Goal: Task Accomplishment & Management: Complete application form

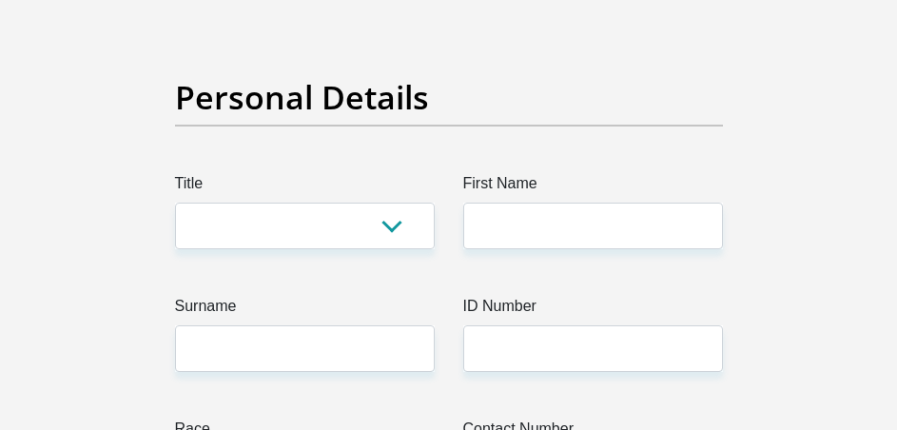
scroll to position [190, 0]
select select "Mr"
click at [175, 203] on select "Mr Ms Mrs Dr [PERSON_NAME]" at bounding box center [305, 226] width 260 height 47
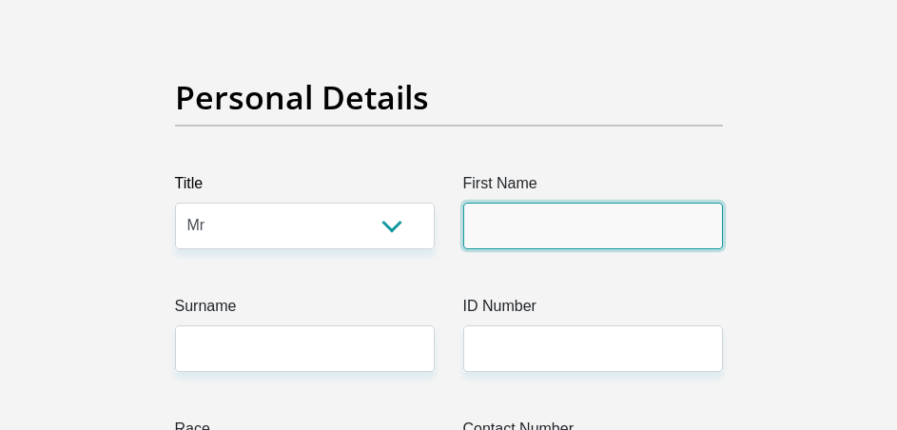
click at [533, 217] on input "First Name" at bounding box center [593, 226] width 260 height 47
type input "[PERSON_NAME]"
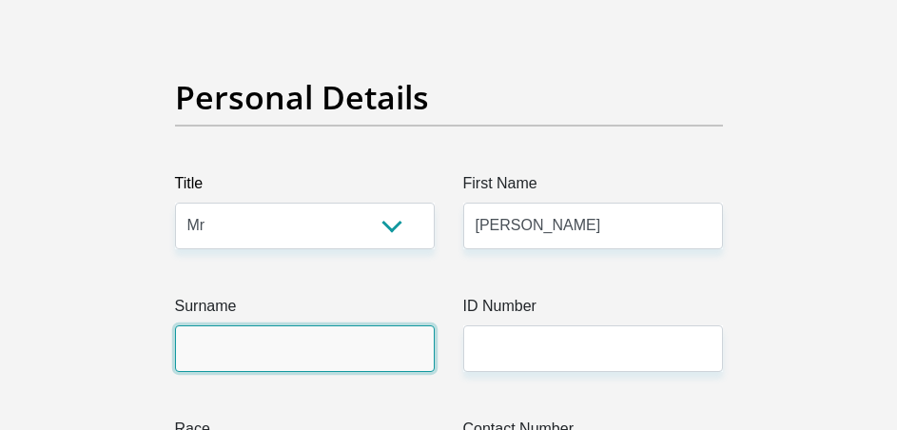
type input "Masiu"
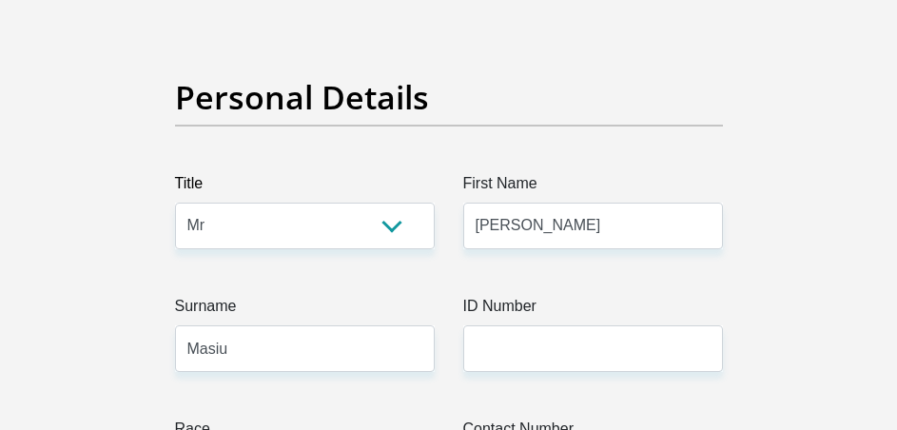
type input "0620373114"
select select "ZAF"
type input "[STREET_ADDRESS]"
type input "[PERSON_NAME]"
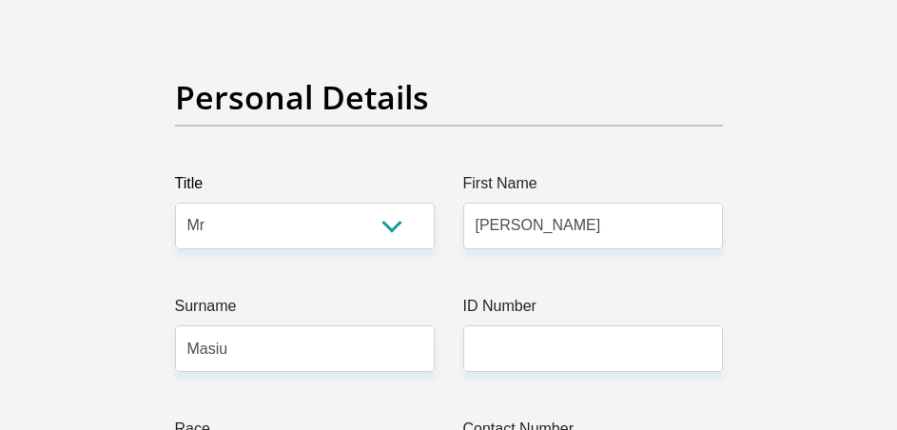
type input "[PERSON_NAME]"
type input "7380"
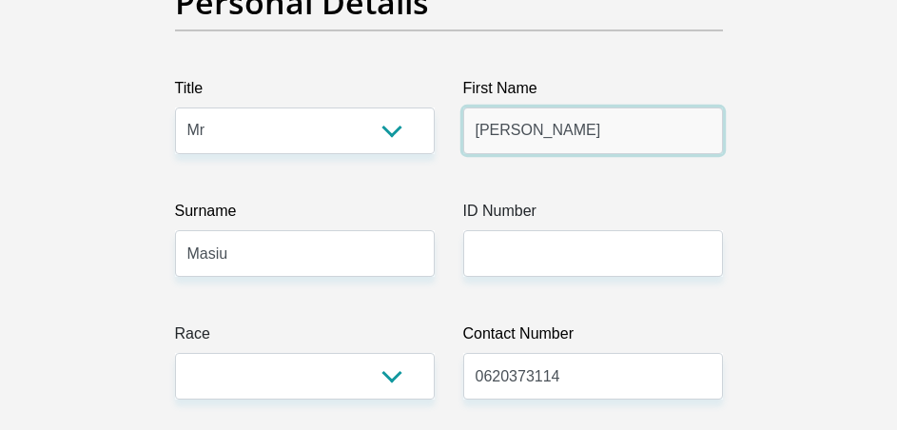
scroll to position [381, 0]
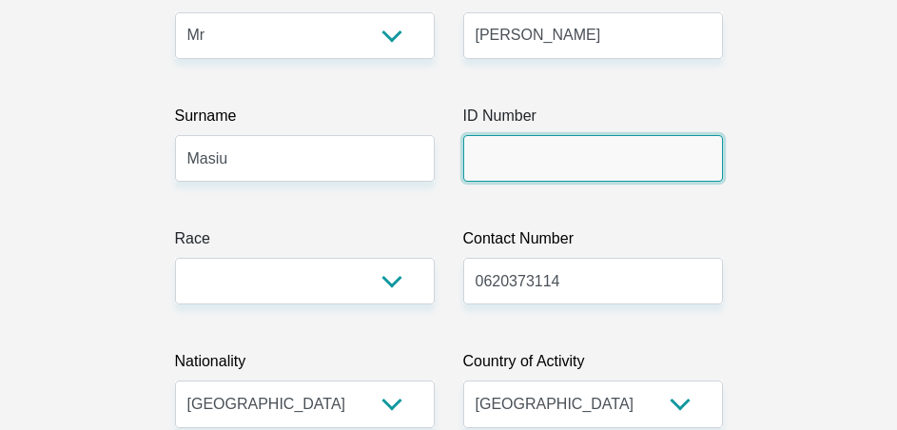
click at [510, 171] on input "ID Number" at bounding box center [593, 158] width 260 height 47
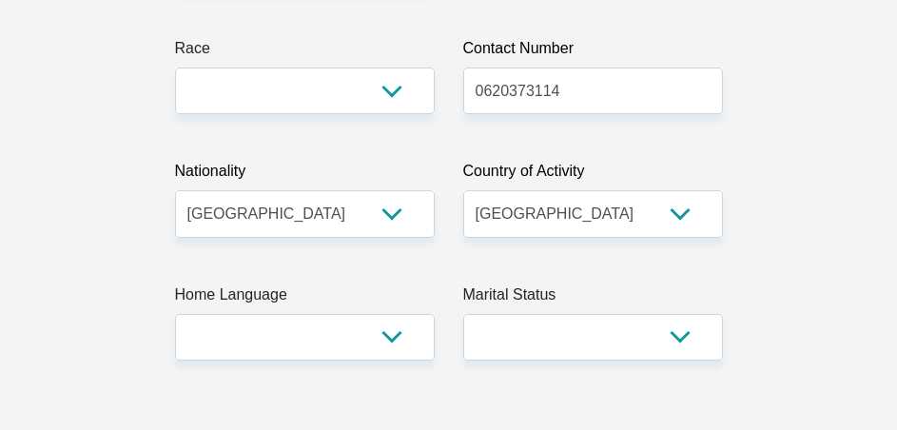
scroll to position [476, 0]
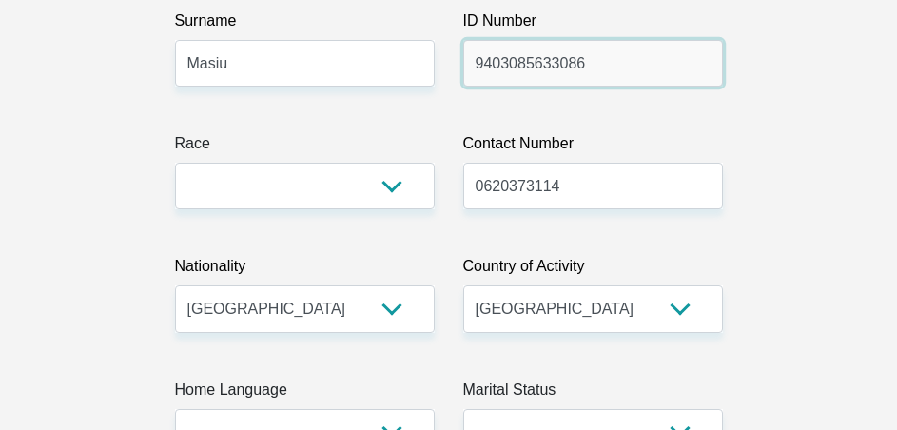
type input "9403085633086"
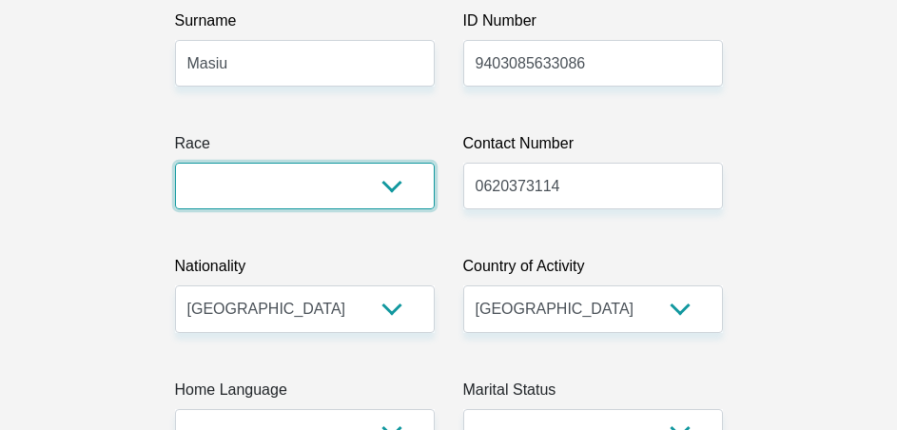
click at [387, 185] on select "Black Coloured Indian White Other" at bounding box center [305, 186] width 260 height 47
select select "1"
click at [175, 163] on select "Black Coloured Indian White Other" at bounding box center [305, 186] width 260 height 47
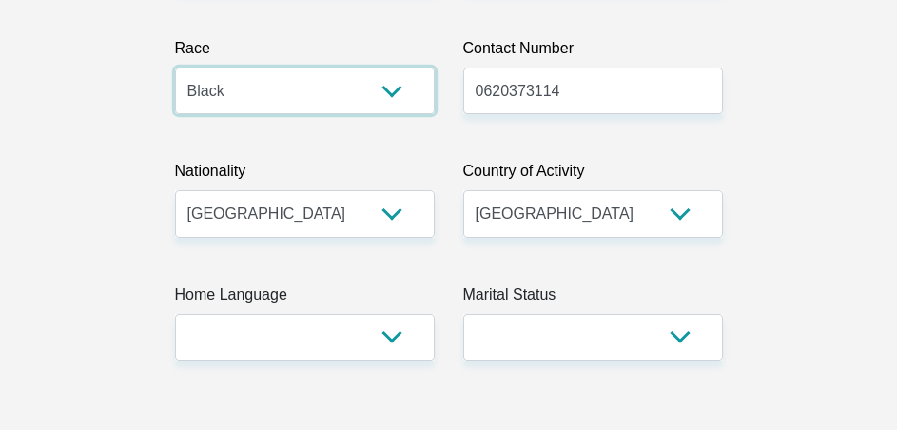
scroll to position [666, 0]
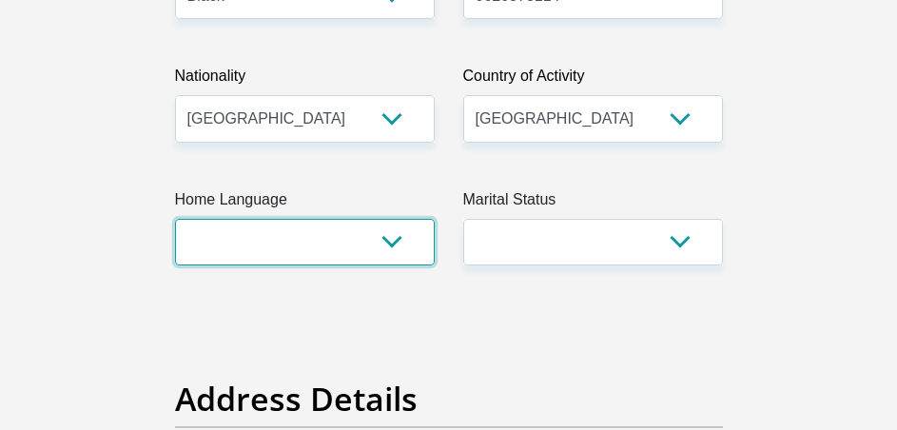
click at [388, 240] on select "Afrikaans English Sepedi South Ndebele Southern Sotho Swati Tsonga Tswana Venda…" at bounding box center [305, 242] width 260 height 47
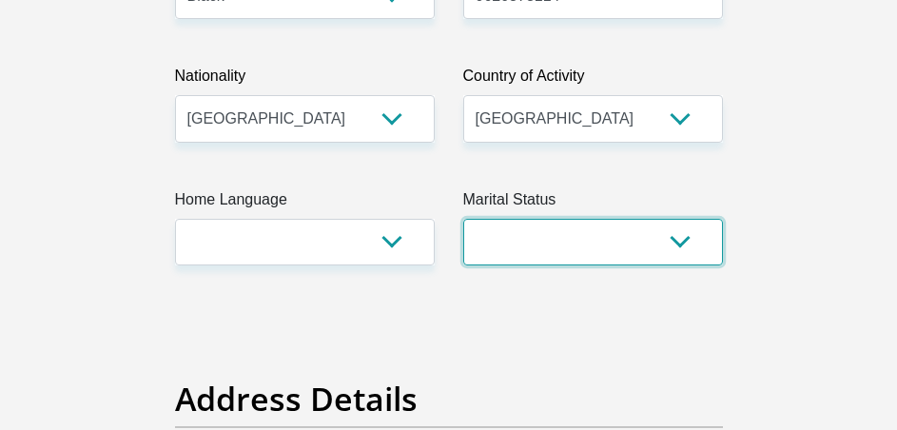
click at [577, 231] on select "Married ANC Single Divorced Widowed Married COP or Customary Law" at bounding box center [593, 242] width 260 height 47
select select "2"
click at [463, 219] on select "Married ANC Single Divorced Widowed Married COP or Customary Law" at bounding box center [593, 242] width 260 height 47
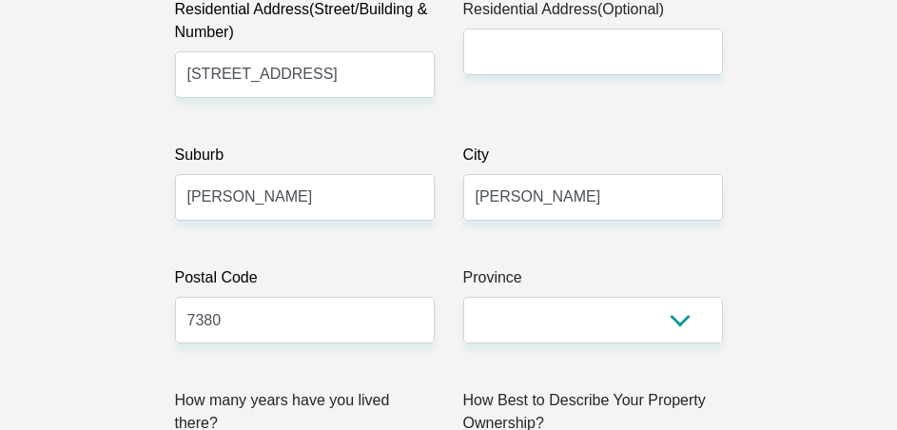
scroll to position [1047, 0]
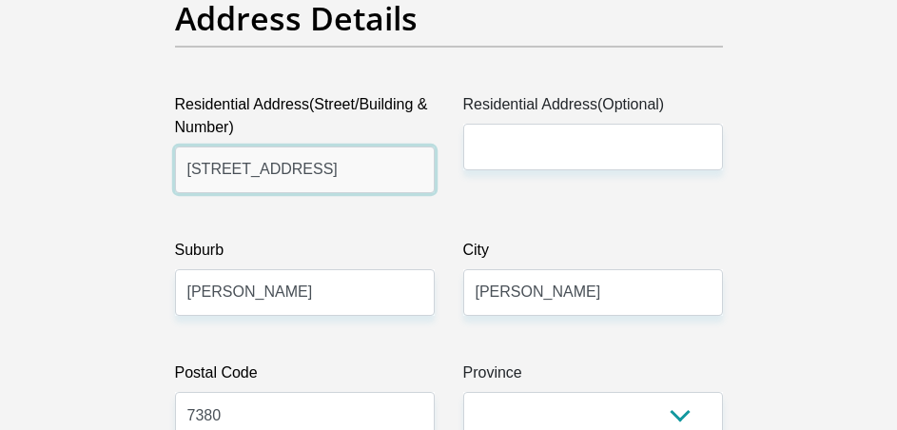
click at [325, 176] on input "[STREET_ADDRESS]" at bounding box center [305, 170] width 260 height 47
type input "1"
type input "39 GLADIOLA"
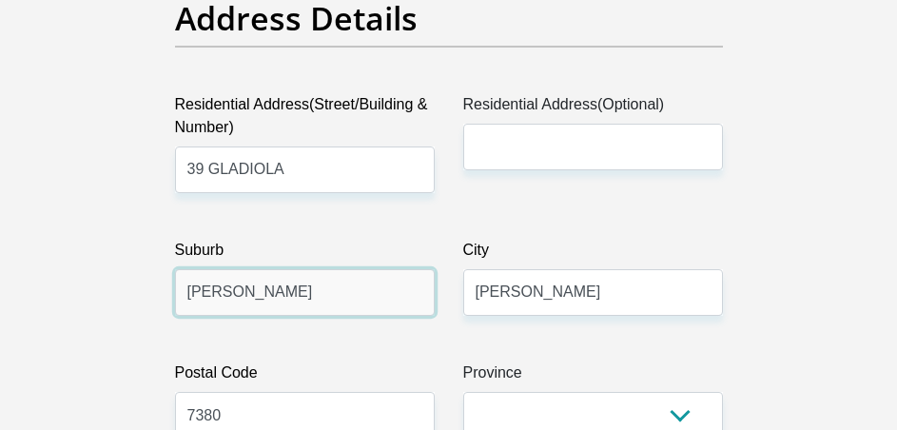
click at [329, 288] on input "[PERSON_NAME]" at bounding box center [305, 292] width 260 height 47
type input "V"
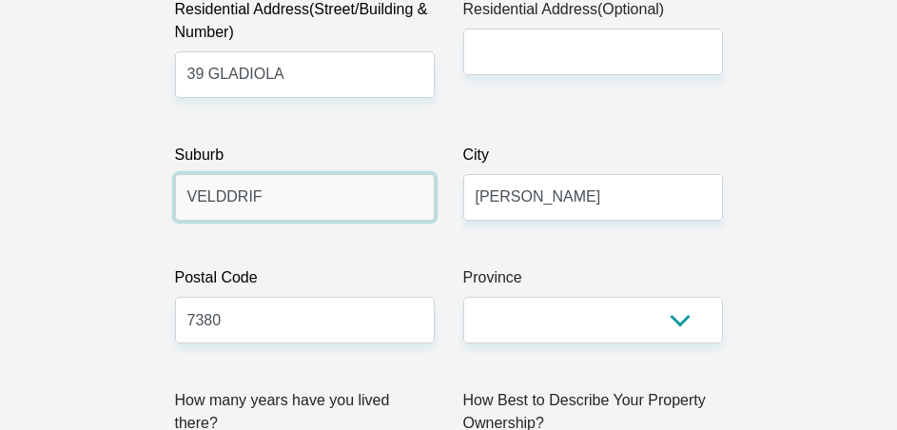
scroll to position [1237, 0]
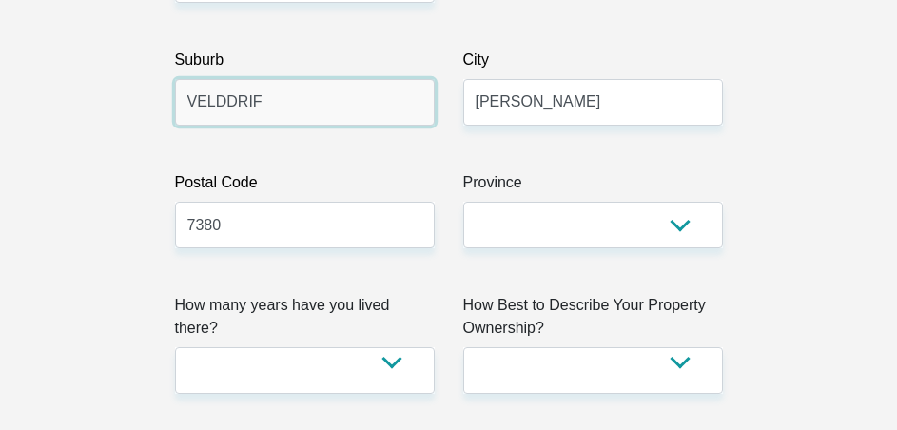
type input "VELDDRIF"
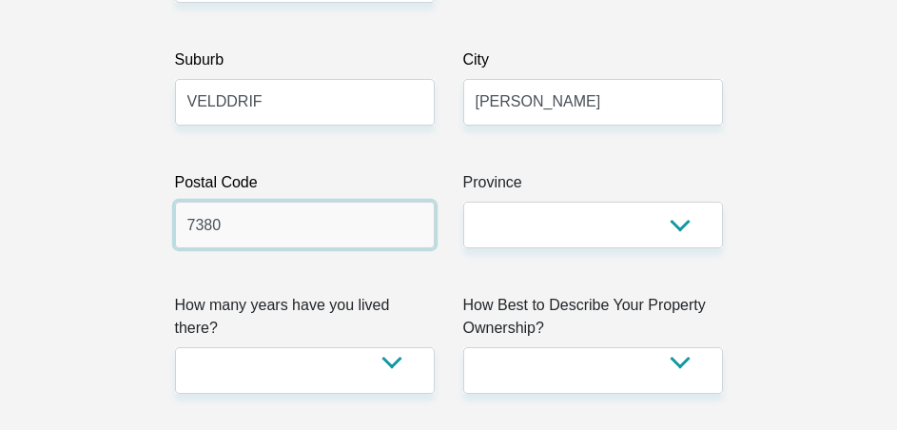
click at [325, 222] on input "7380" at bounding box center [305, 225] width 260 height 47
type input "7"
type input "7365"
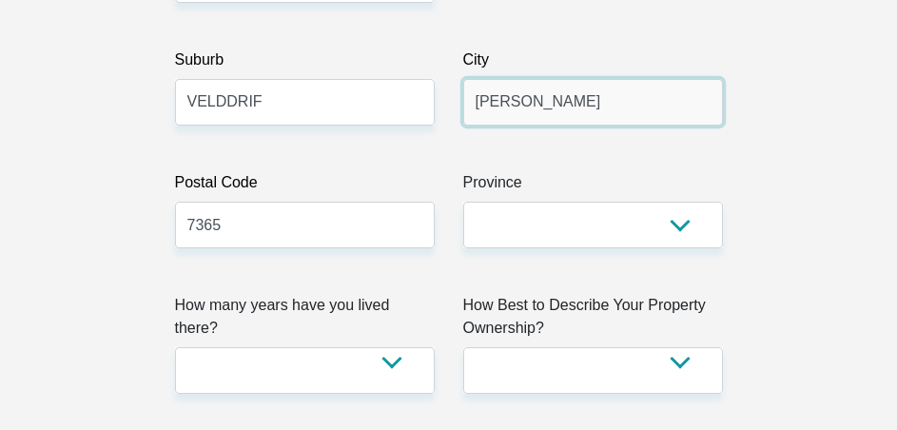
click at [556, 89] on input "[PERSON_NAME]" at bounding box center [593, 102] width 260 height 47
type input "V"
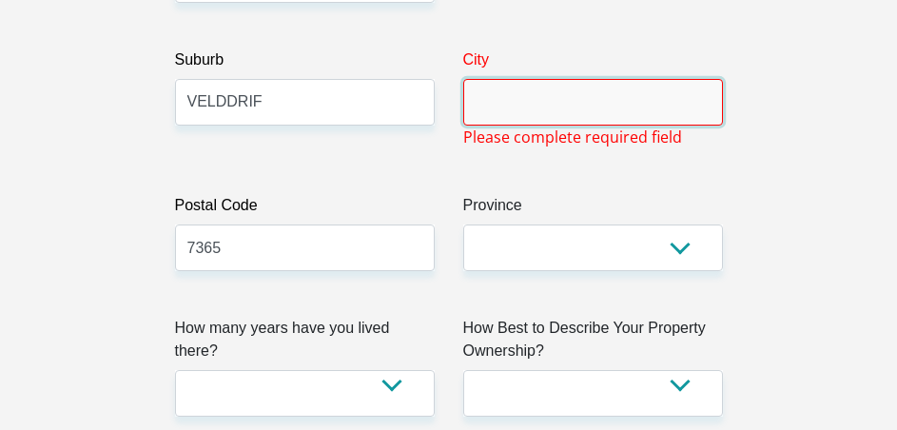
type input "v"
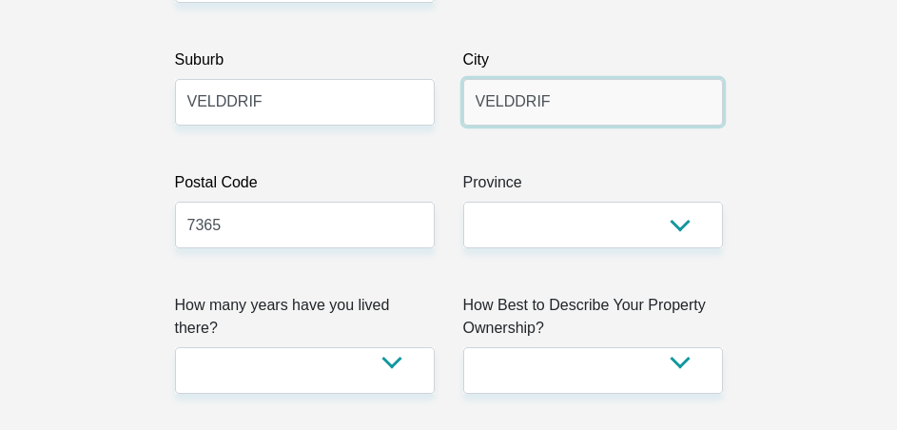
type input "VELDDRIF"
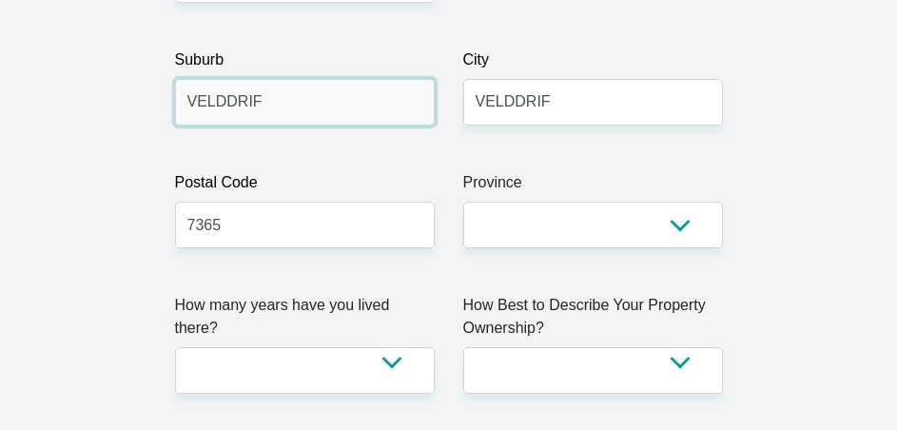
click at [301, 112] on input "VELDDRIF" at bounding box center [305, 102] width 260 height 47
type input "V"
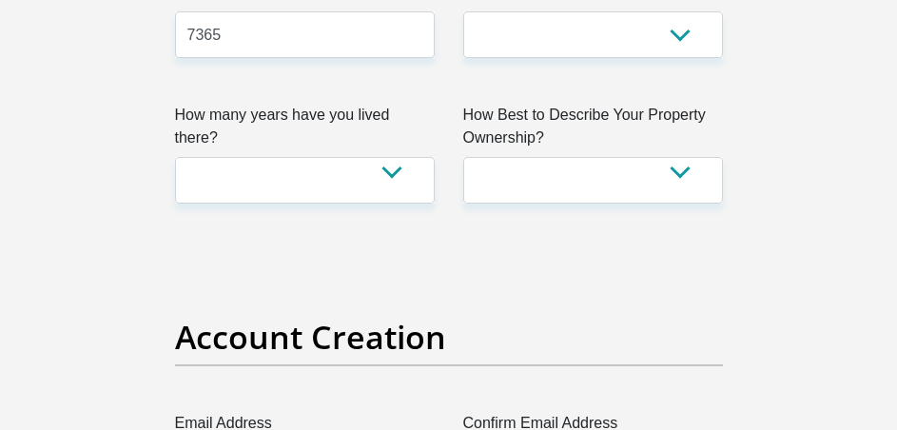
type input "[GEOGRAPHIC_DATA]"
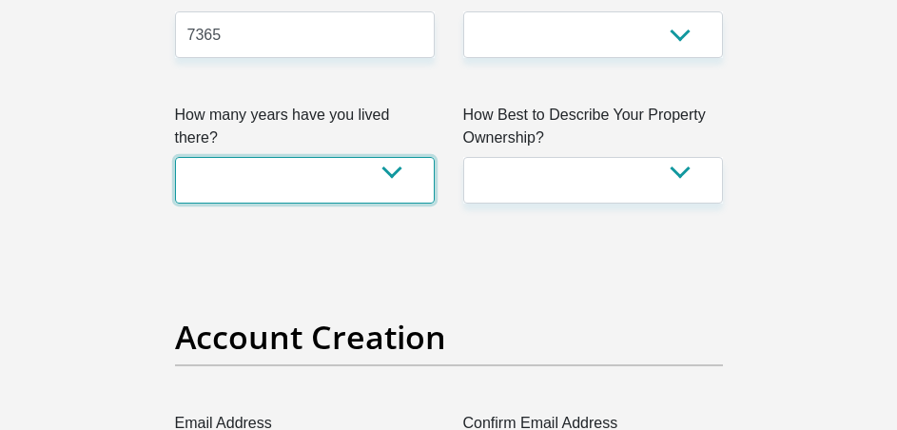
click at [419, 172] on select "less than 1 year 1-3 years 3-5 years 5+ years" at bounding box center [305, 180] width 260 height 47
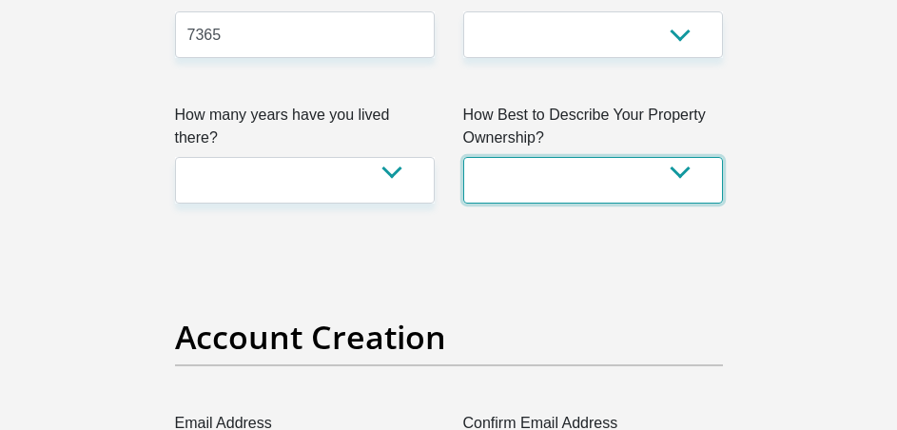
click at [679, 175] on select "Owned Rented Family Owned Company Dwelling" at bounding box center [593, 180] width 260 height 47
select select "Rented"
click at [463, 157] on select "Owned Rented Family Owned Company Dwelling" at bounding box center [593, 180] width 260 height 47
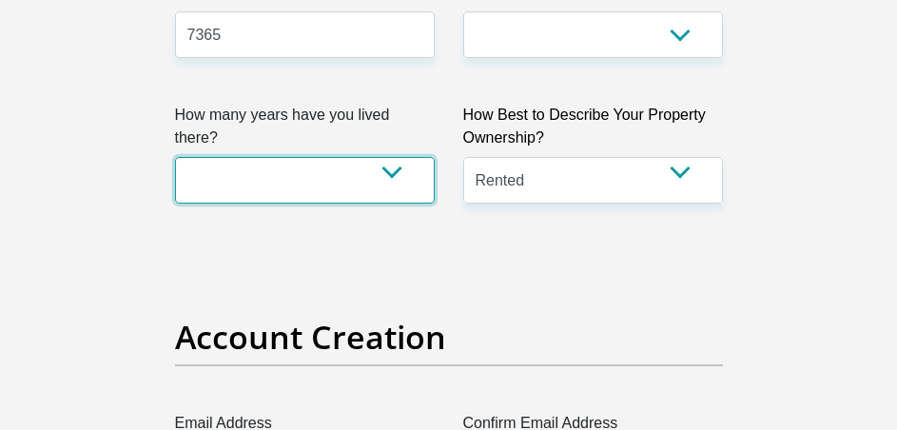
click at [396, 160] on select "less than 1 year 1-3 years 3-5 years 5+ years" at bounding box center [305, 180] width 260 height 47
select select "2"
click at [175, 157] on select "less than 1 year 1-3 years 3-5 years 5+ years" at bounding box center [305, 180] width 260 height 47
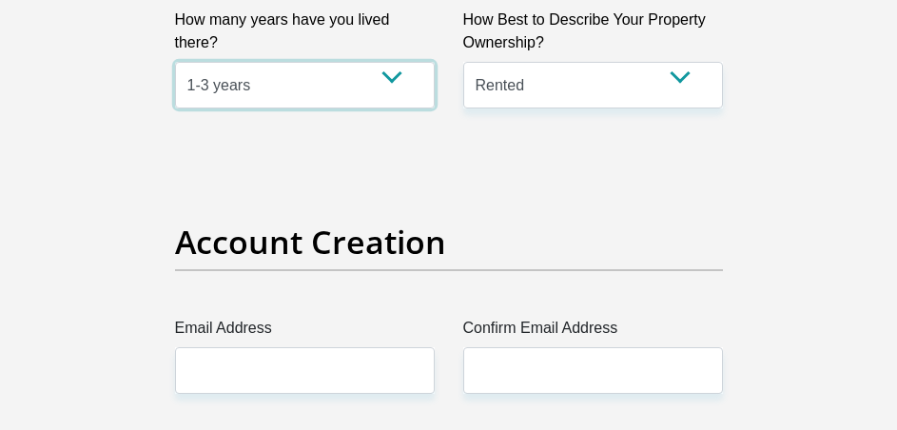
scroll to position [1618, 0]
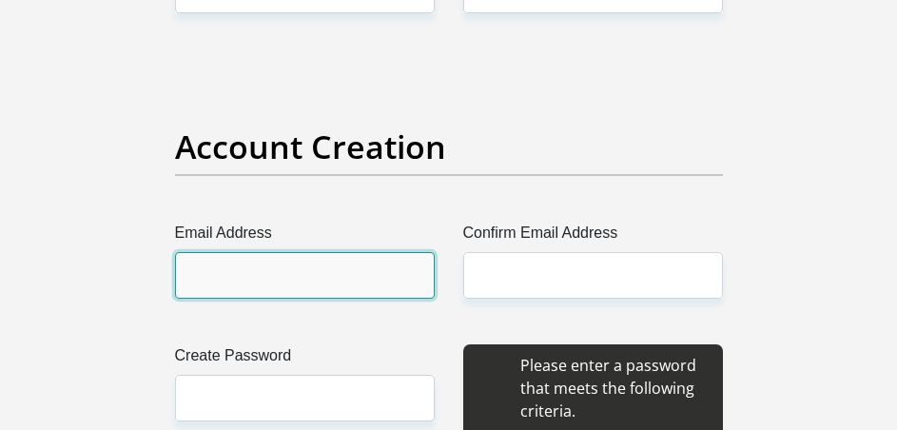
click at [358, 264] on input "Email Address" at bounding box center [305, 275] width 260 height 47
type input "[EMAIL_ADDRESS][DOMAIN_NAME]"
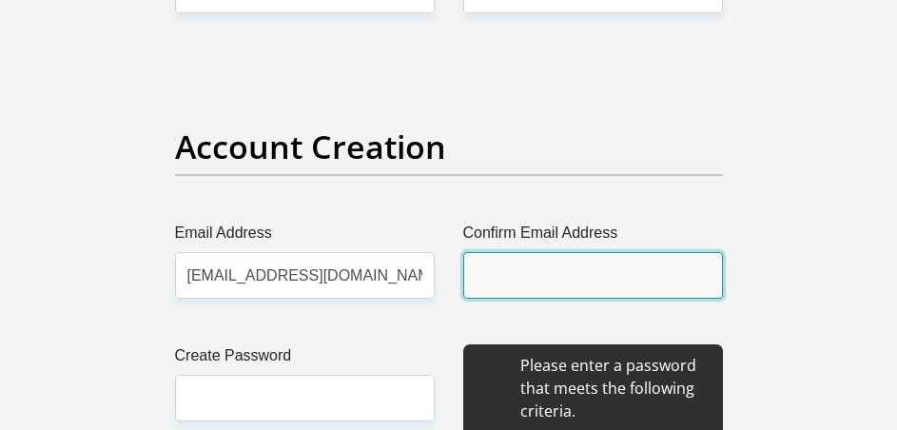
type input "[EMAIL_ADDRESS][DOMAIN_NAME]"
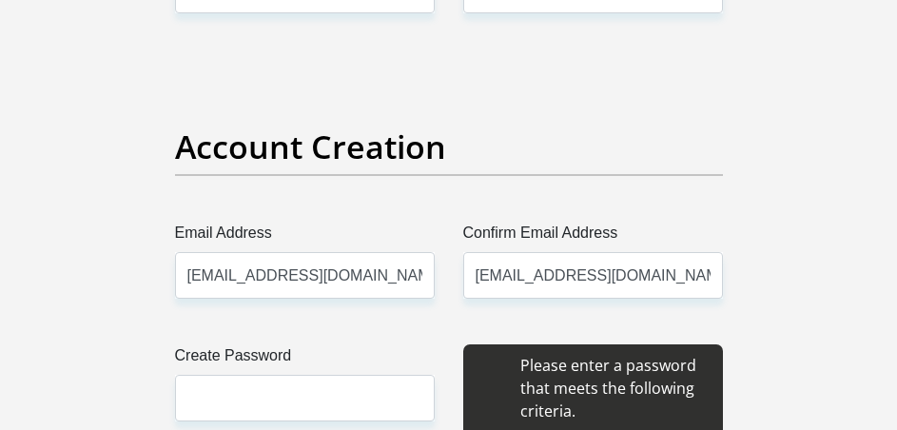
type input "[PERSON_NAME]"
type input "Masiu"
type input "0620373114"
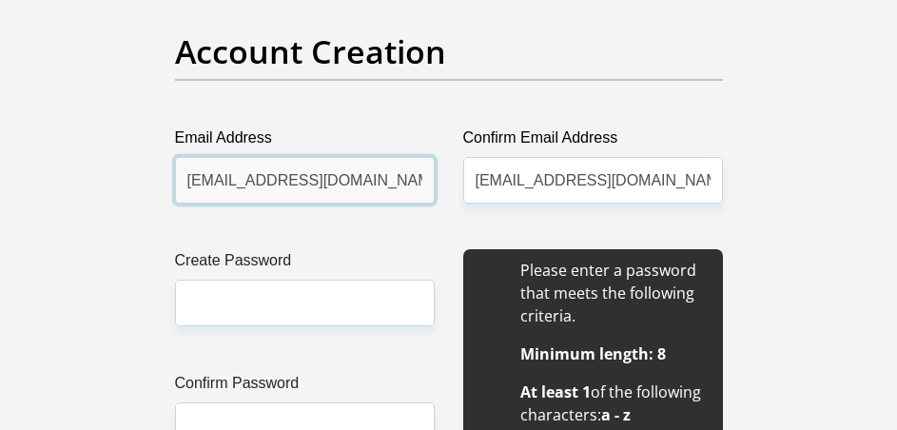
scroll to position [1808, 0]
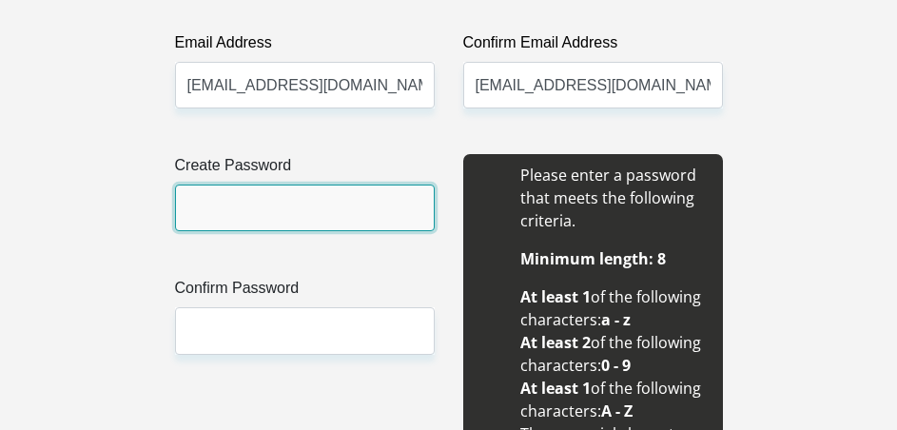
click at [325, 216] on input "Create Password" at bounding box center [305, 208] width 260 height 47
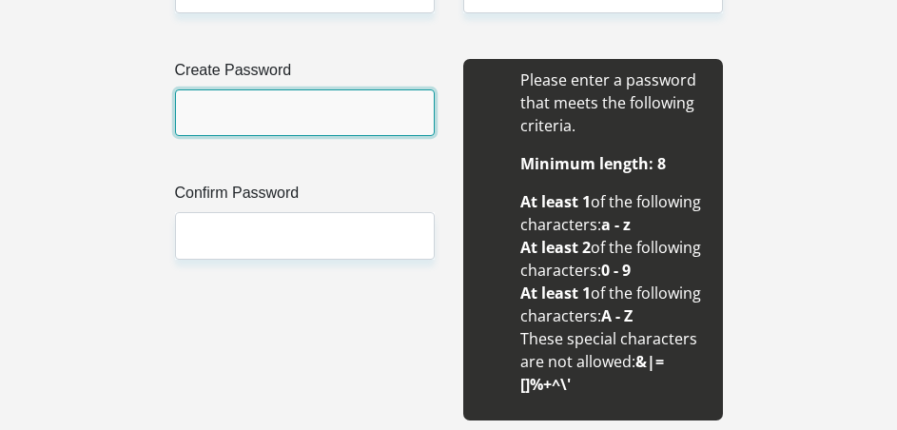
click at [299, 110] on input "Create Password" at bounding box center [305, 112] width 260 height 47
type input "m"
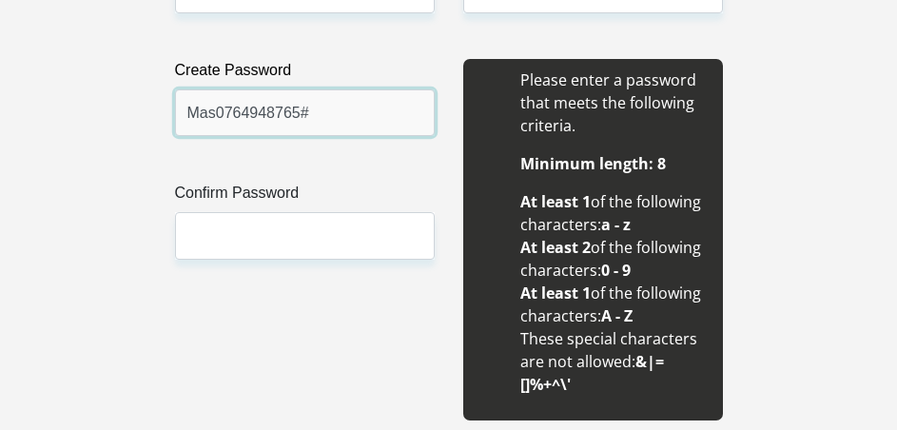
type input "Mas0764948765#"
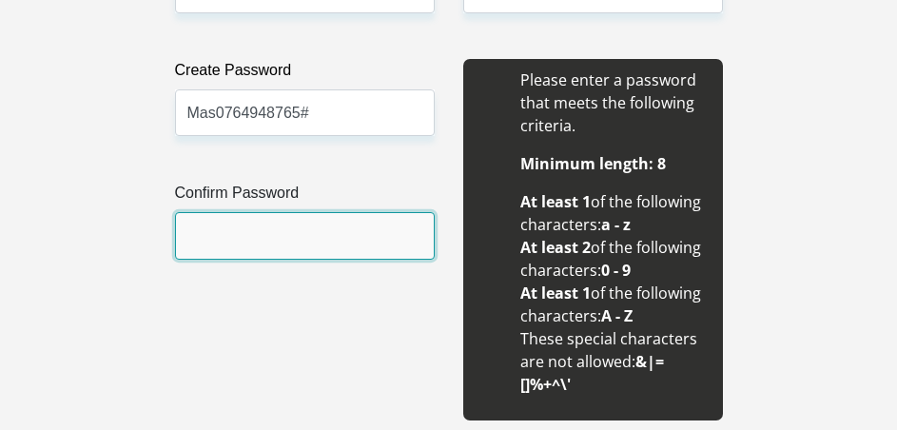
click at [373, 232] on input "Confirm Password" at bounding box center [305, 235] width 260 height 47
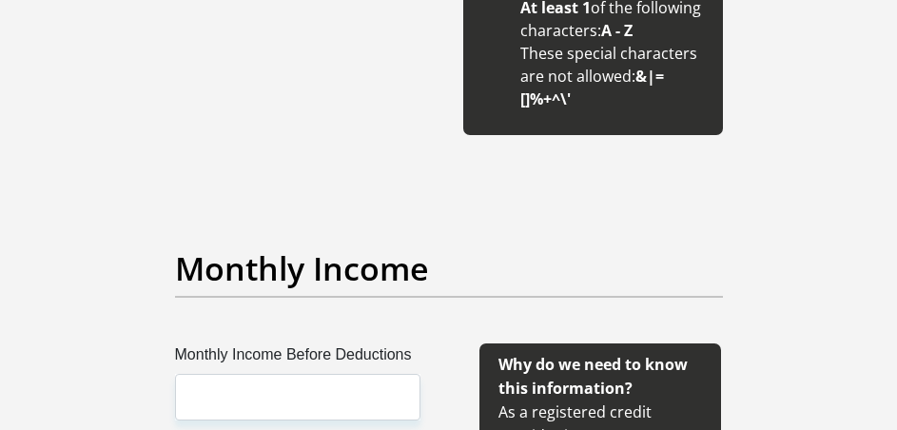
scroll to position [2379, 0]
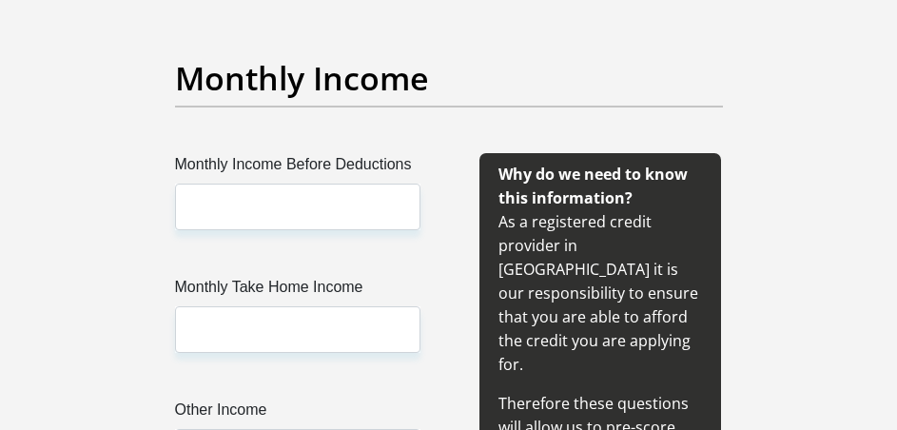
type input "Mas0764948765#"
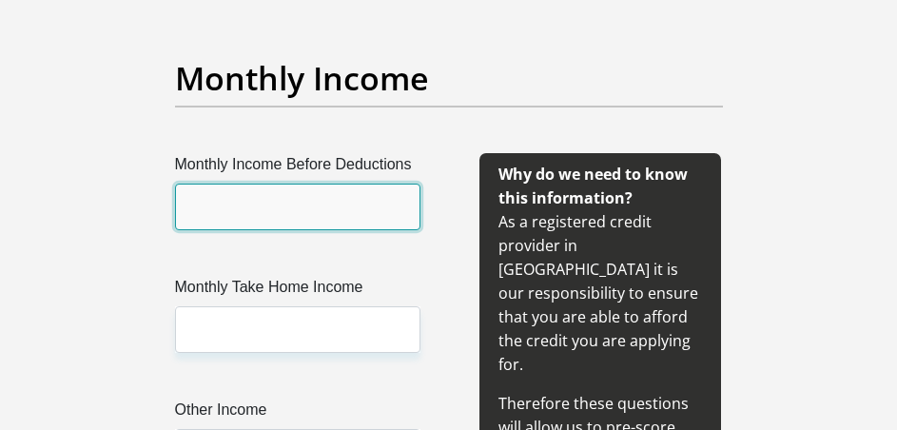
click at [297, 201] on input "Monthly Income Before Deductions" at bounding box center [298, 207] width 246 height 47
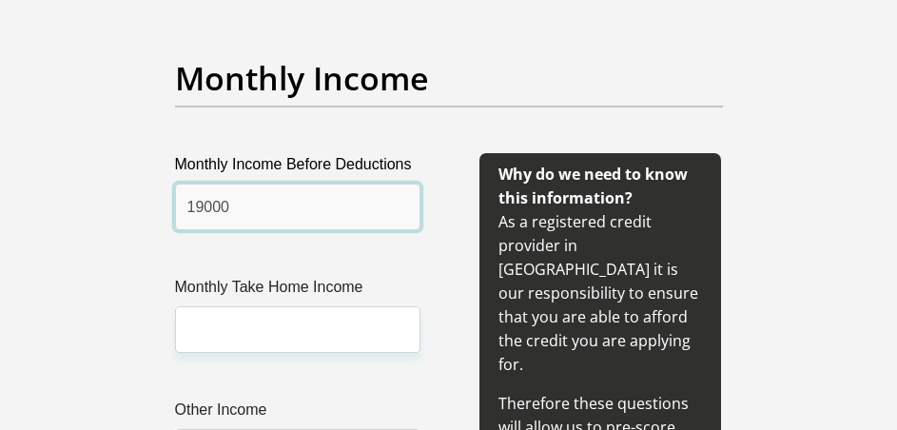
type input "19000"
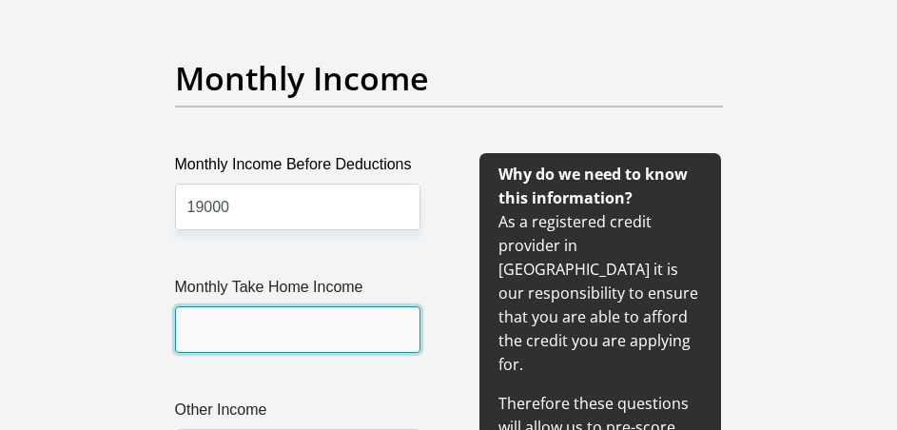
click at [295, 341] on input "Monthly Take Home Income" at bounding box center [298, 329] width 246 height 47
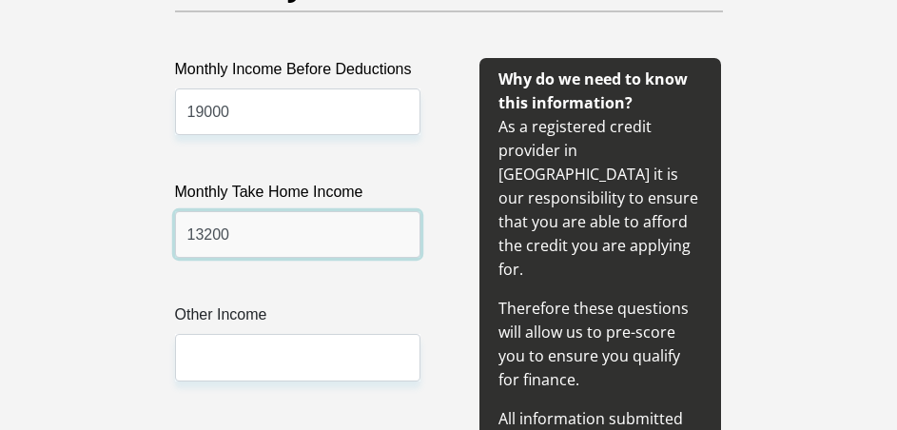
scroll to position [2569, 0]
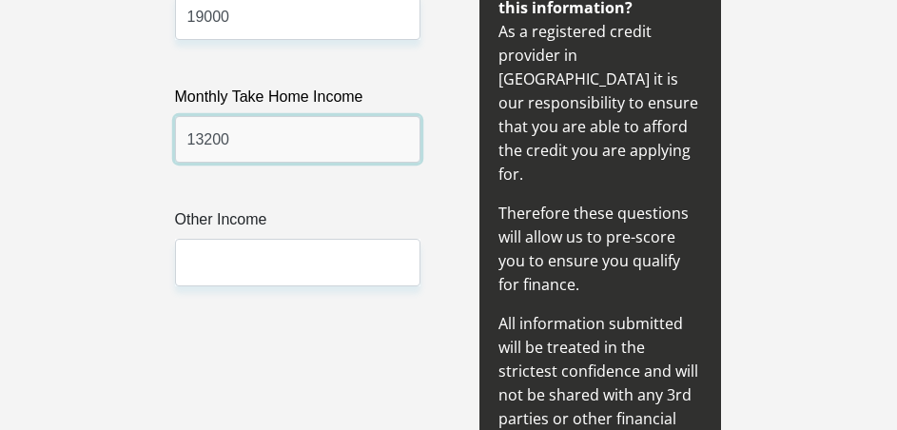
type input "13200"
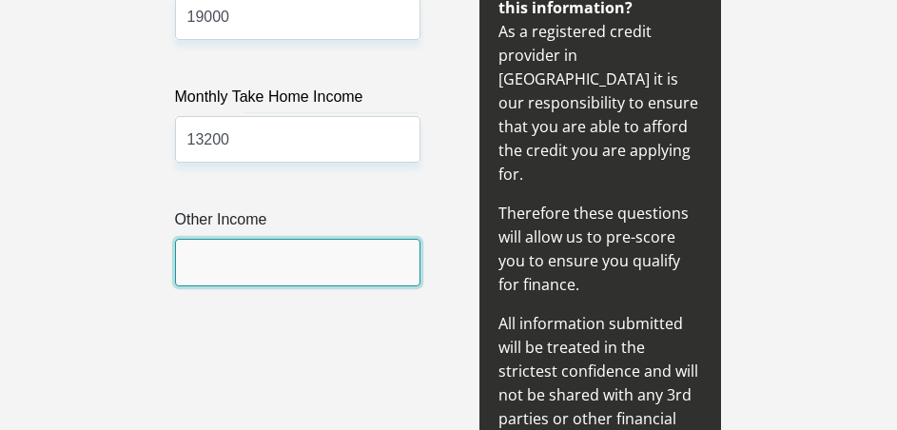
click at [321, 265] on input "Other Income" at bounding box center [298, 262] width 246 height 47
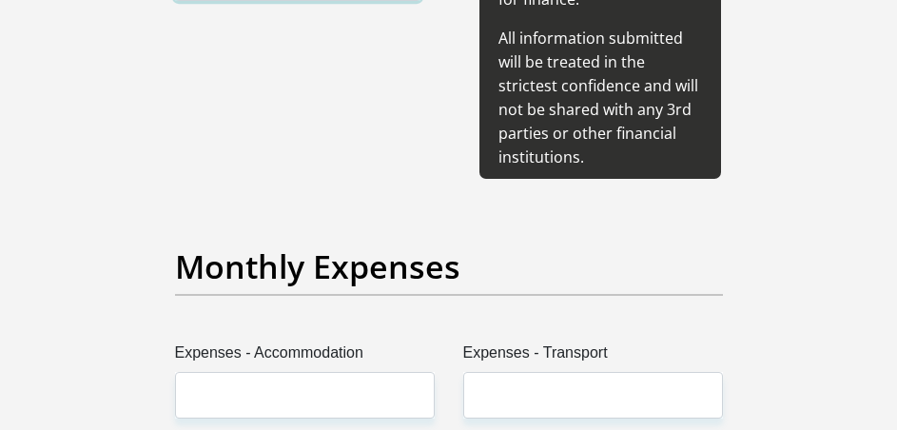
scroll to position [2950, 0]
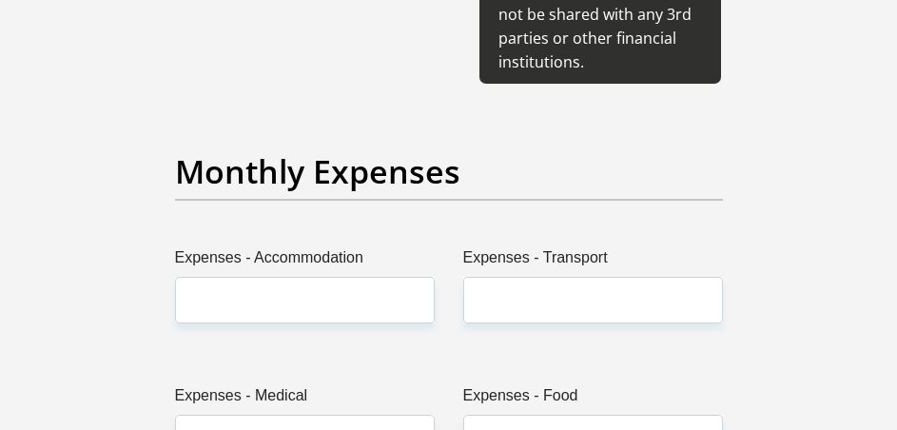
type input "0"
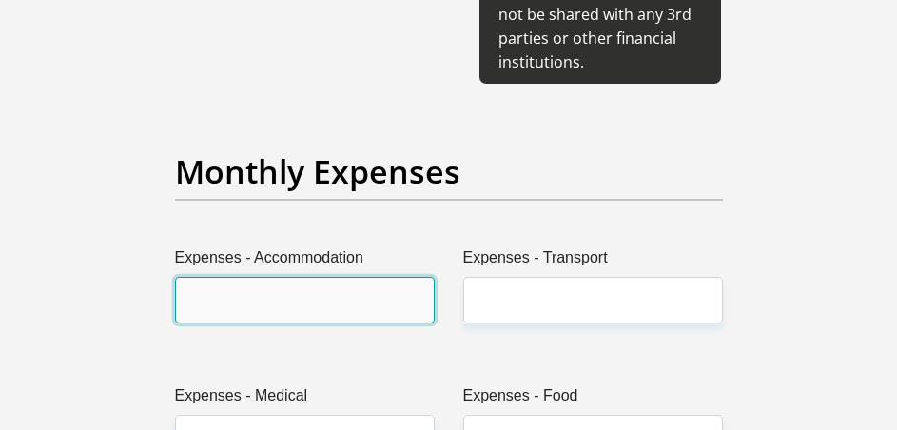
click at [317, 277] on input "Expenses - Accommodation" at bounding box center [305, 300] width 260 height 47
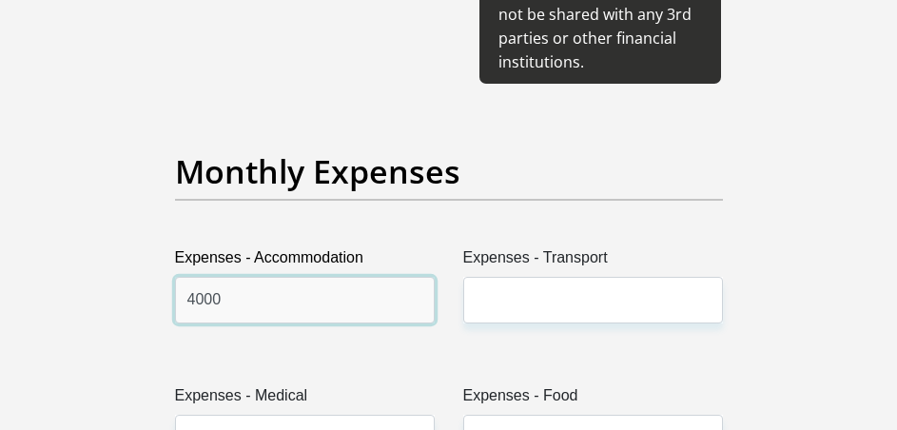
type input "4000"
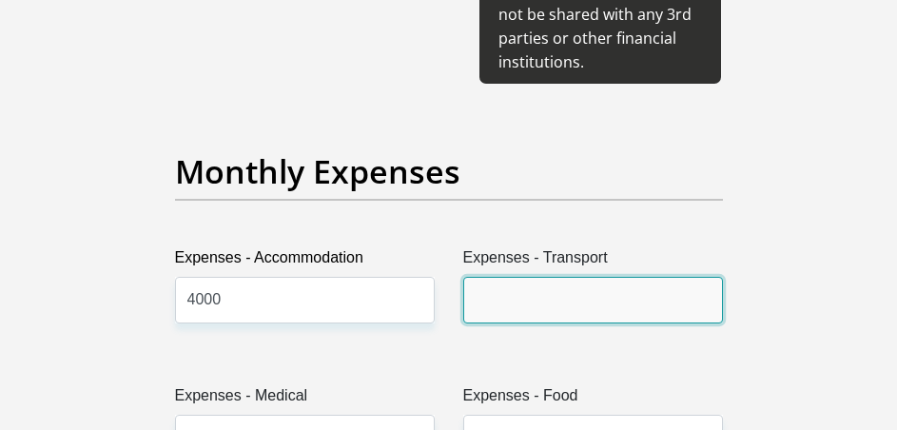
click at [533, 277] on input "Expenses - Transport" at bounding box center [593, 300] width 260 height 47
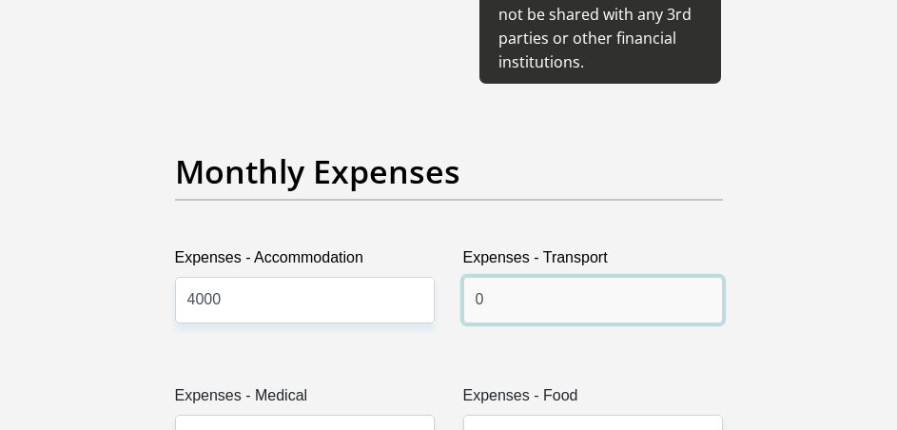
scroll to position [3140, 0]
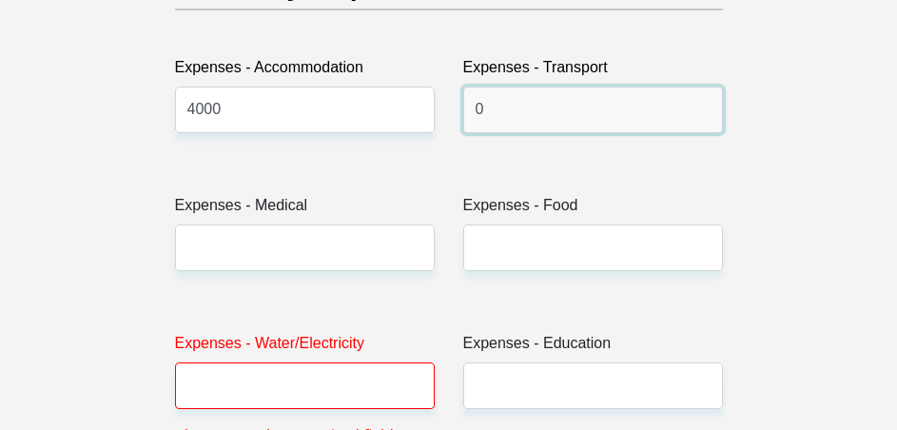
type input "0"
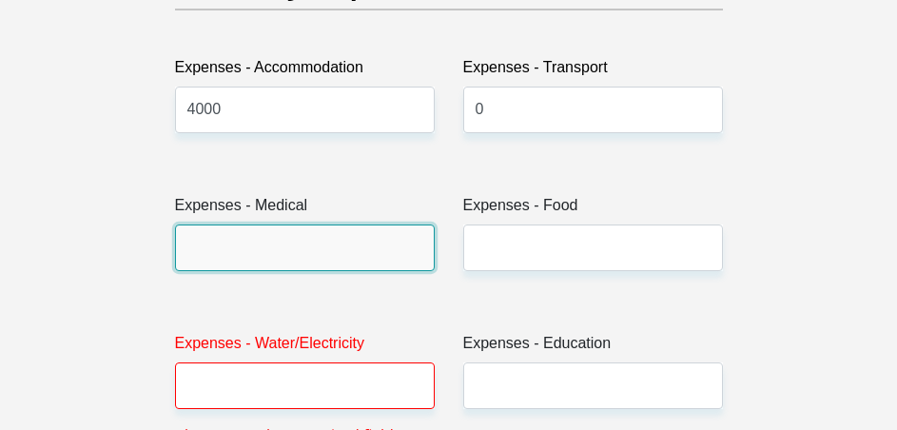
click at [343, 225] on input "Expenses - Medical" at bounding box center [305, 248] width 260 height 47
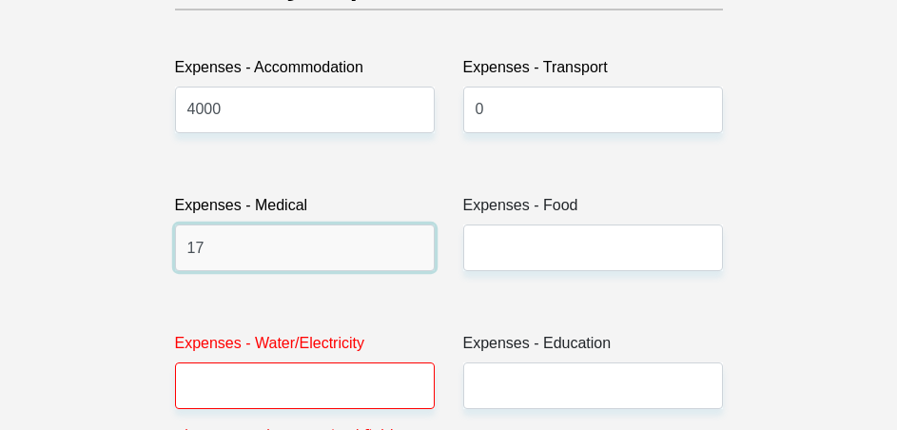
type input "1"
type input "2"
type input "800"
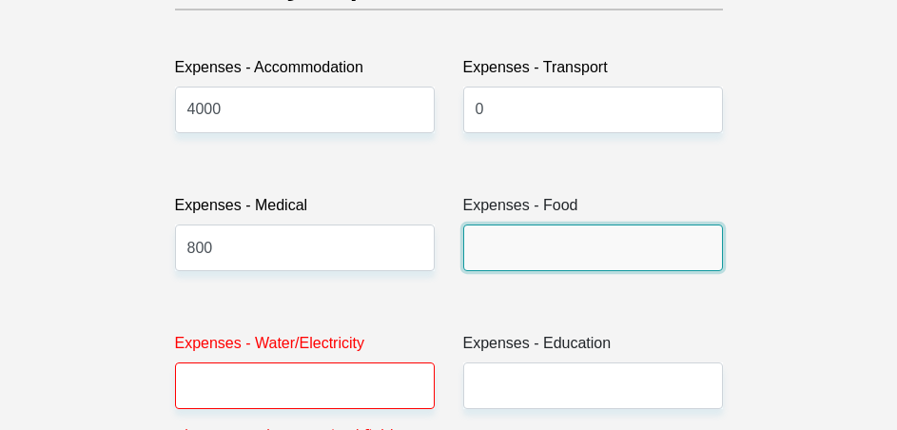
click at [504, 226] on input "Expenses - Food" at bounding box center [593, 248] width 260 height 47
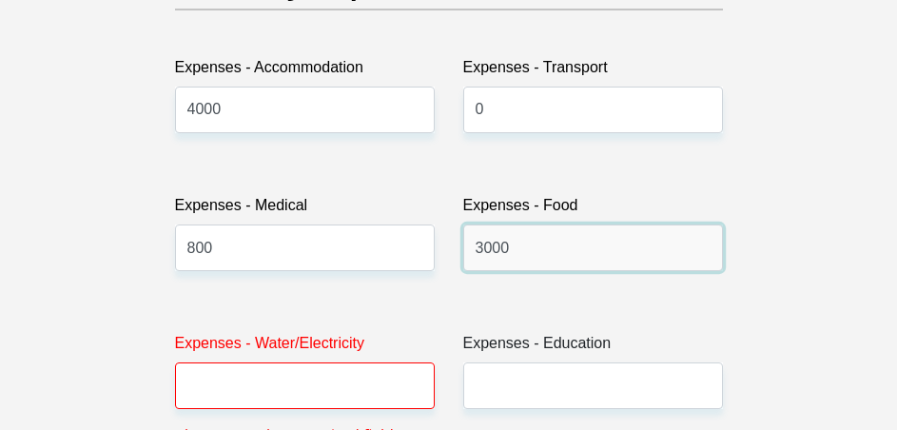
type input "3000"
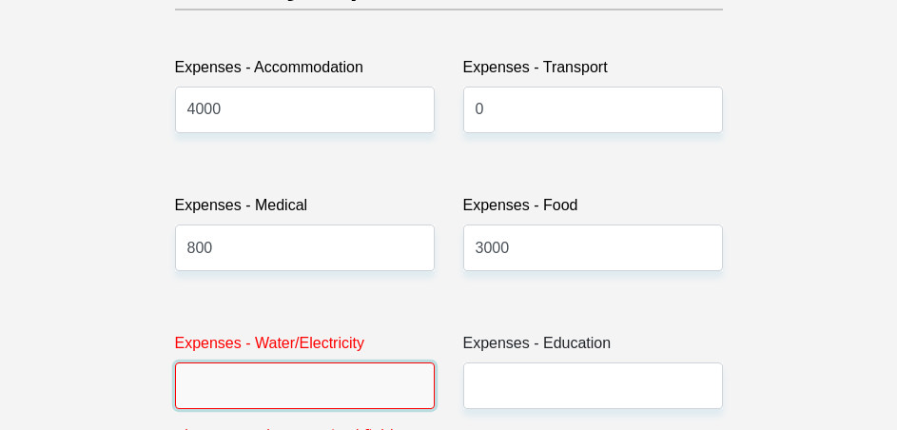
click at [325, 363] on input "Expenses - Water/Electricity" at bounding box center [305, 386] width 260 height 47
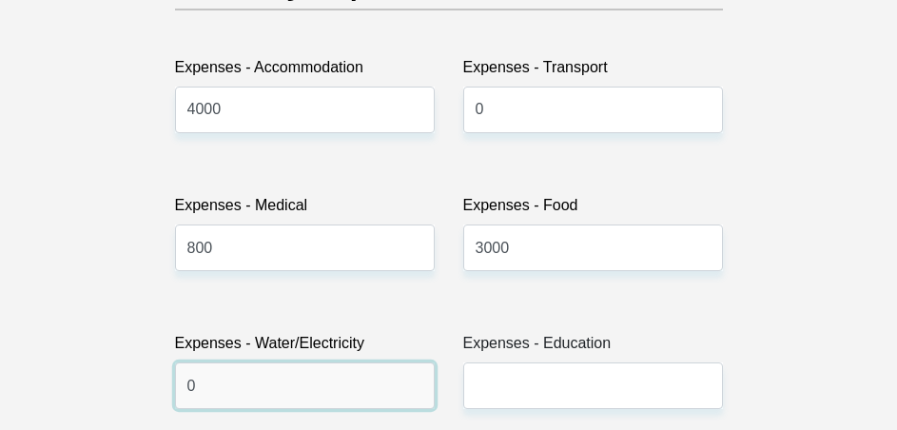
type input "0"
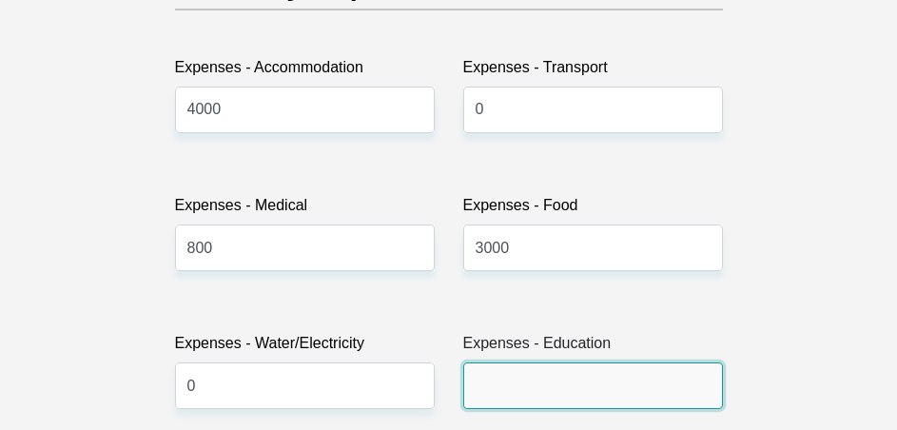
click at [525, 363] on input "Expenses - Education" at bounding box center [593, 386] width 260 height 47
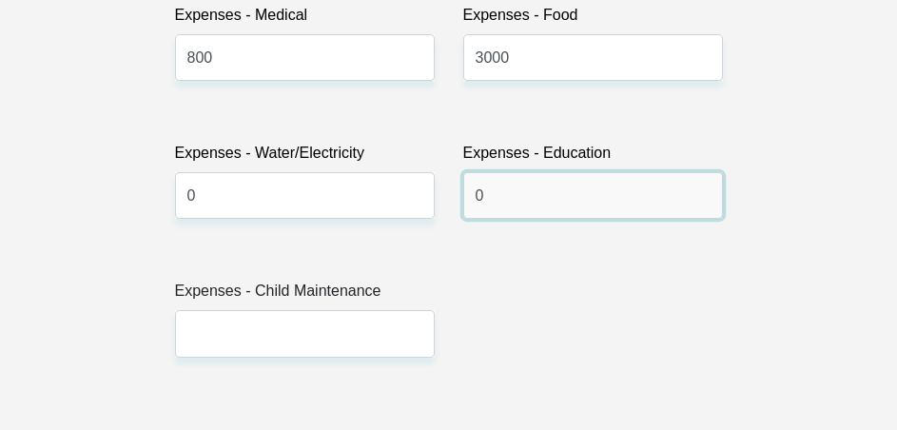
scroll to position [3426, 0]
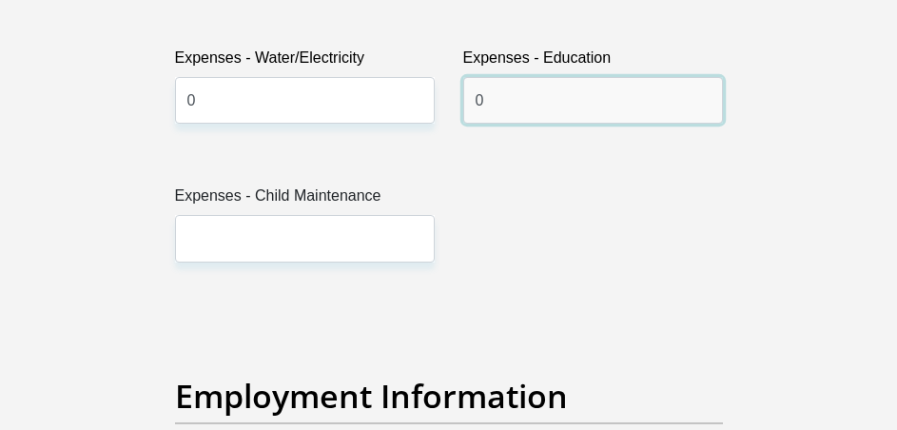
type input "0"
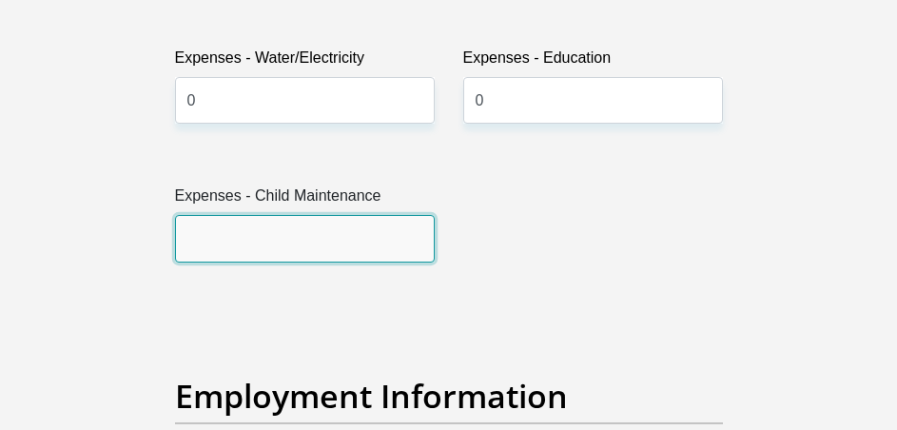
click at [388, 215] on input "Expenses - Child Maintenance" at bounding box center [305, 238] width 260 height 47
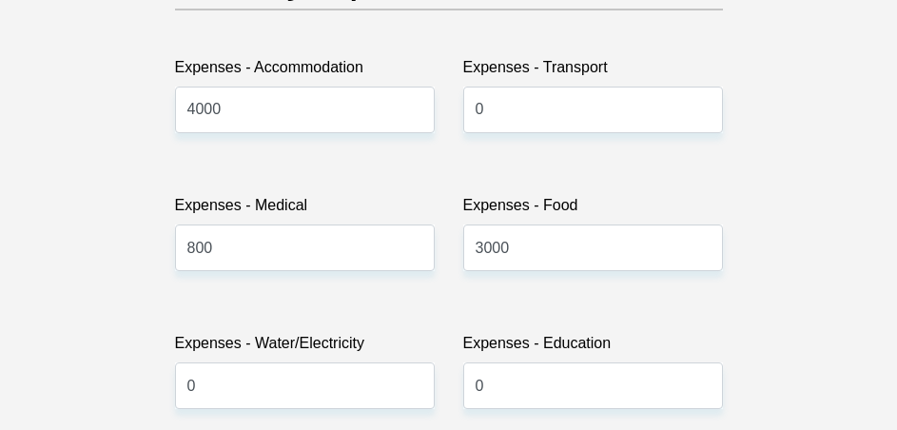
scroll to position [3236, 0]
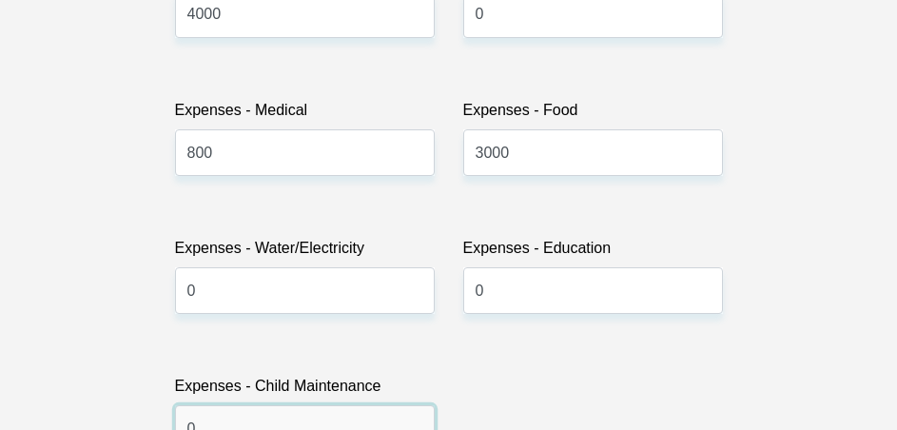
type input "0"
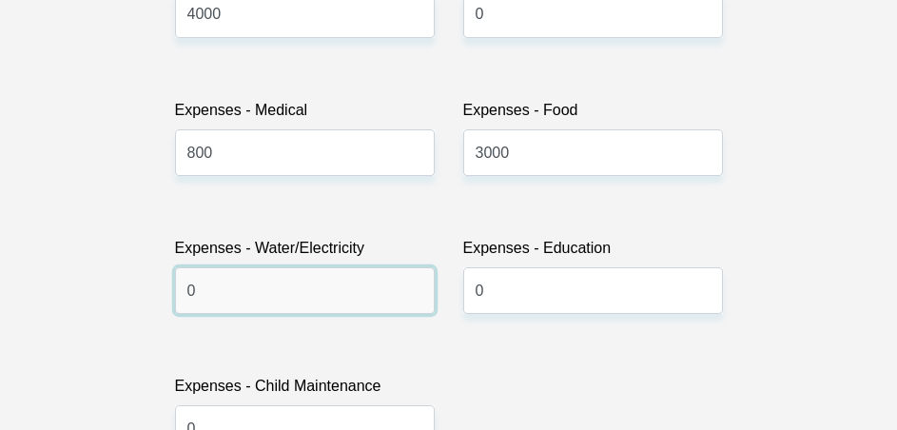
click at [373, 267] on input "0" at bounding box center [305, 290] width 260 height 47
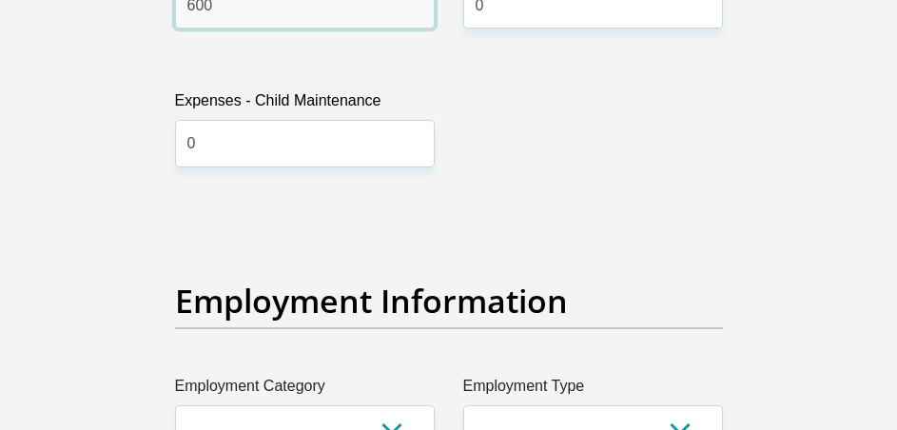
scroll to position [3426, 0]
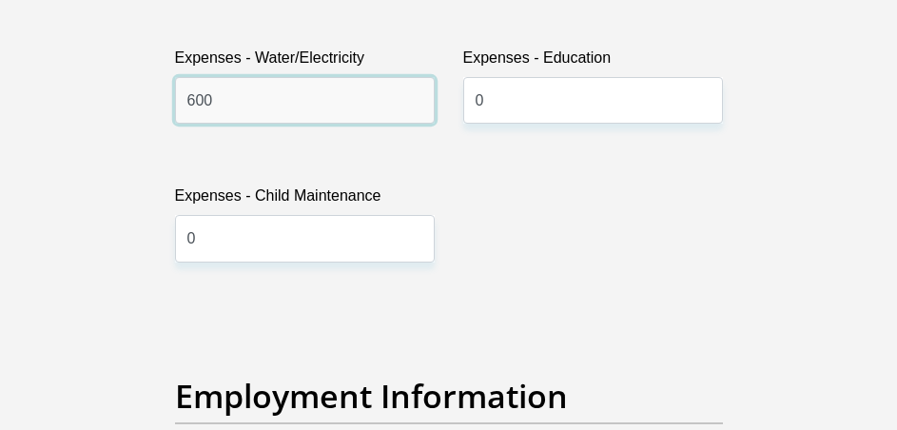
type input "600"
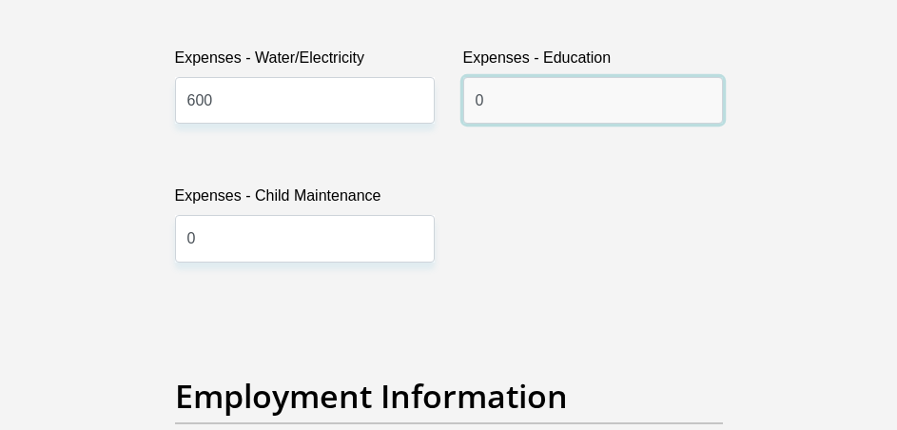
click at [506, 77] on input "0" at bounding box center [593, 100] width 260 height 47
type input "0"
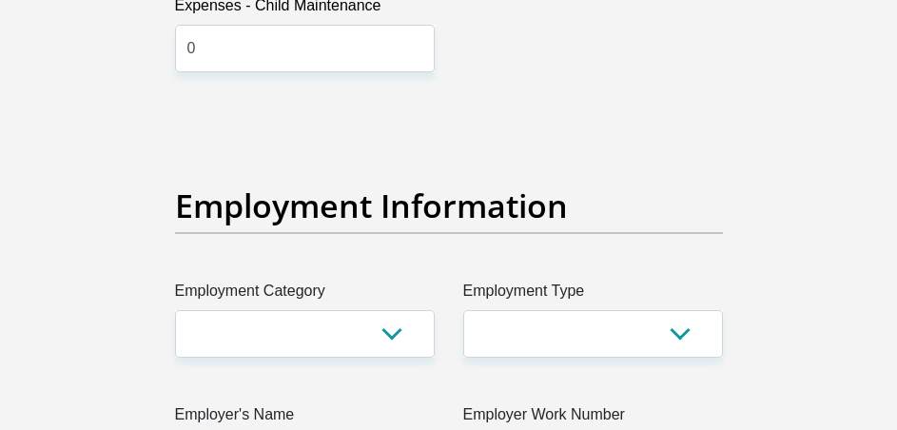
scroll to position [3711, 0]
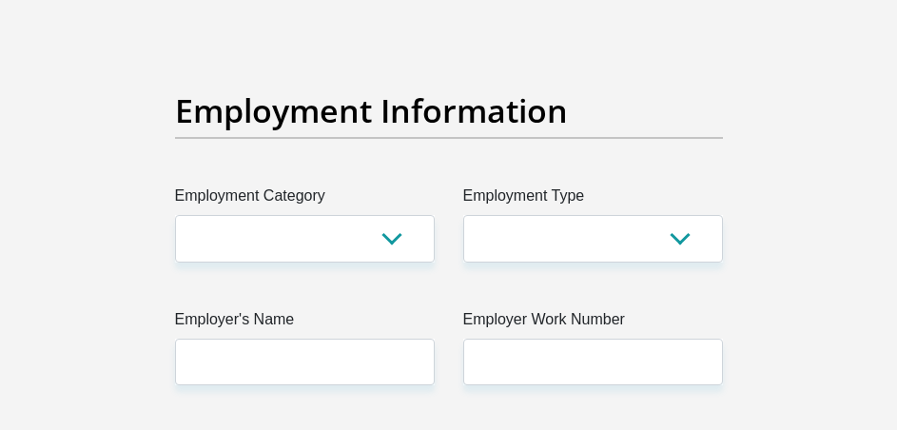
type input "2000"
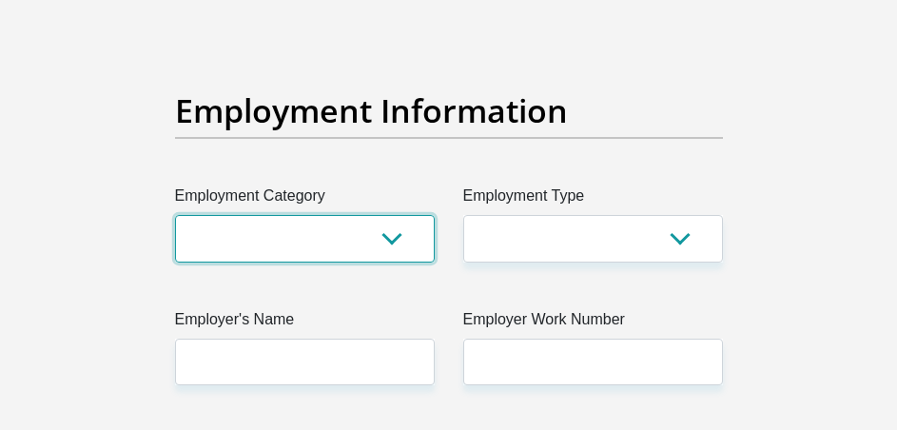
click at [402, 221] on select "AGRICULTURE ALCOHOL & TOBACCO CONSTRUCTION MATERIALS METALLURGY EQUIPMENT FOR R…" at bounding box center [305, 238] width 260 height 47
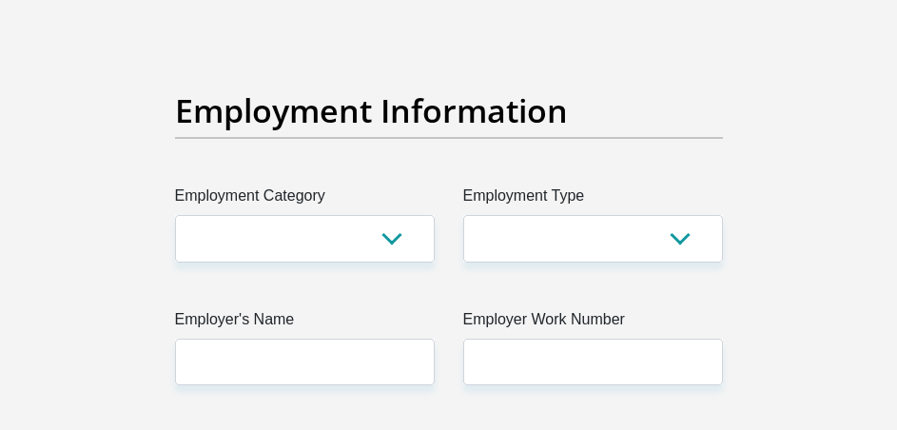
click at [782, 198] on div "Personal Details Title Mr Ms Mrs Dr [PERSON_NAME] First Name [PERSON_NAME] Surn…" at bounding box center [449, 130] width 685 height 7239
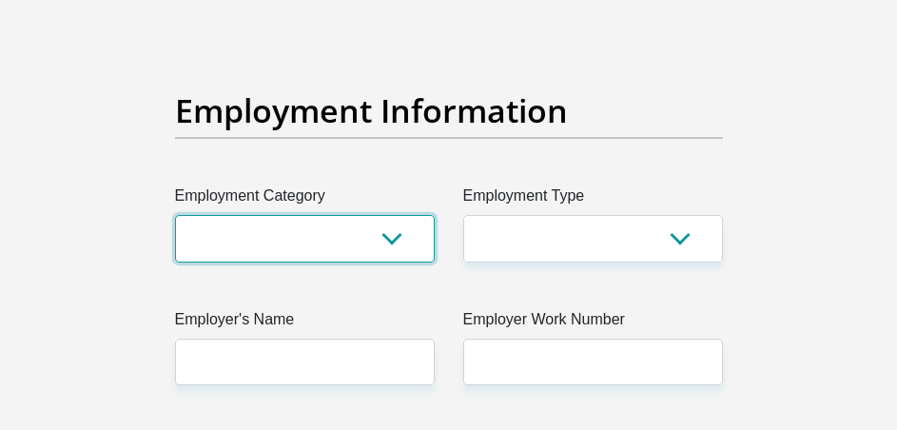
click at [399, 216] on select "AGRICULTURE ALCOHOL & TOBACCO CONSTRUCTION MATERIALS METALLURGY EQUIPMENT FOR R…" at bounding box center [305, 238] width 260 height 47
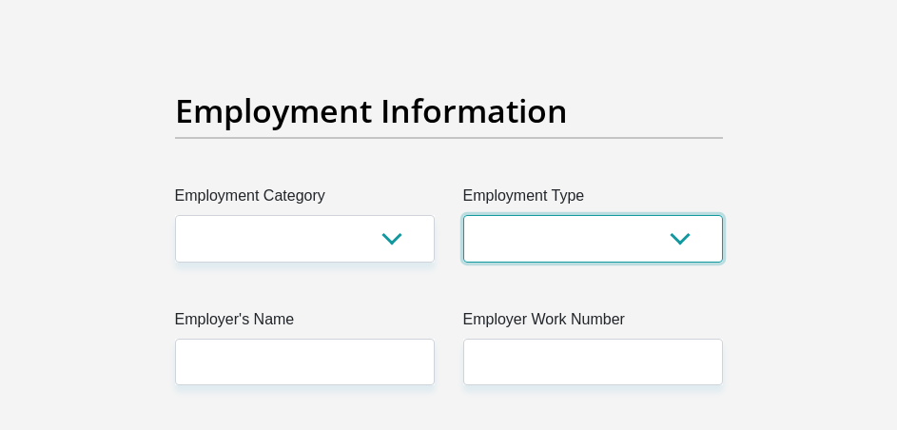
click at [681, 215] on select "College/Lecturer Craft Seller Creative Driver Executive Farmer Forces - Non Com…" at bounding box center [593, 238] width 260 height 47
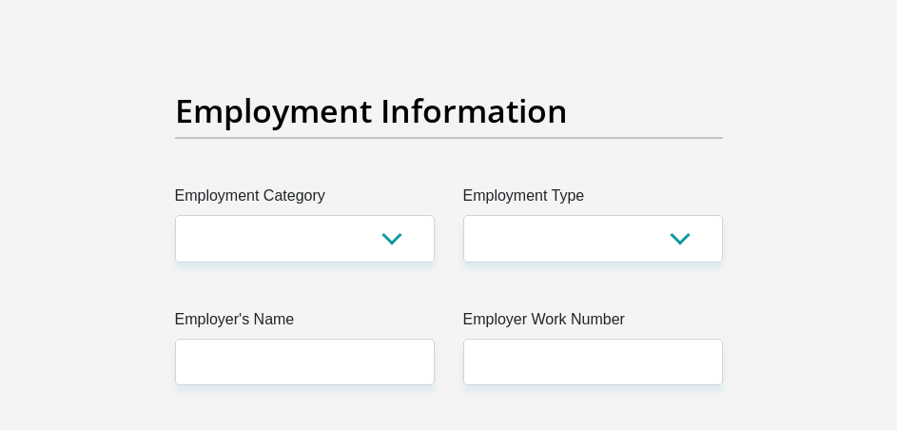
click at [738, 267] on div "Personal Details Title Mr Ms Mrs Dr [PERSON_NAME] First Name [PERSON_NAME] Surn…" at bounding box center [449, 130] width 685 height 7239
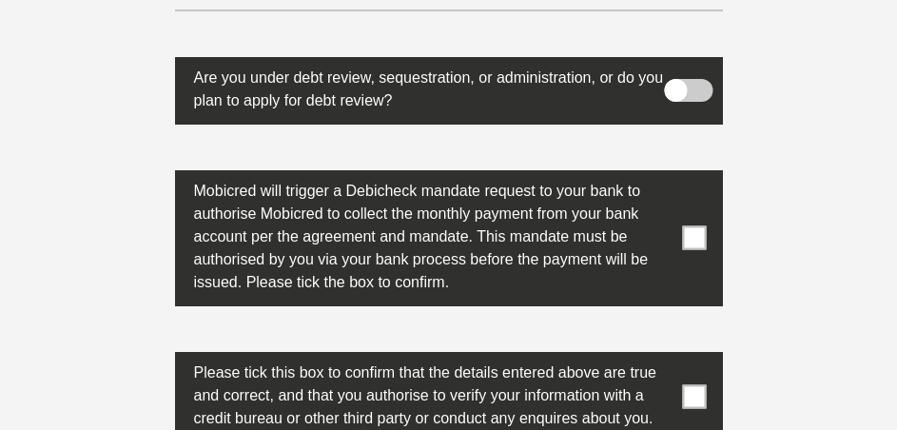
scroll to position [6605, 0]
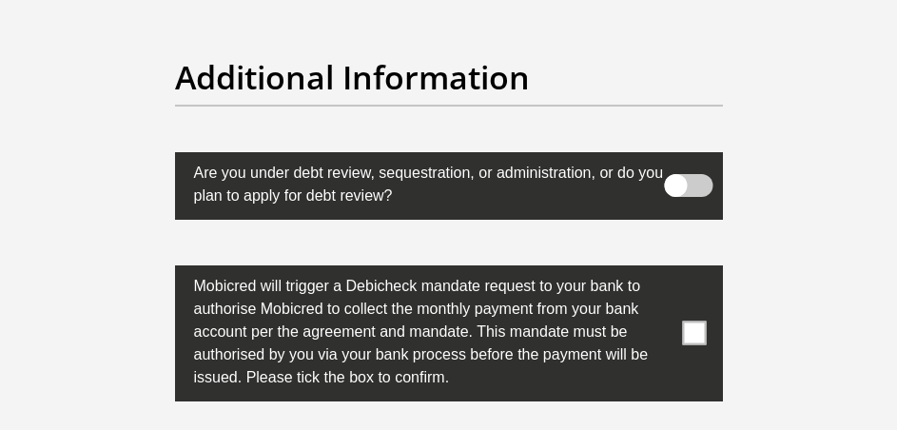
click at [689, 174] on span at bounding box center [688, 185] width 49 height 23
click at [696, 168] on input "checkbox" at bounding box center [696, 168] width 0 height 0
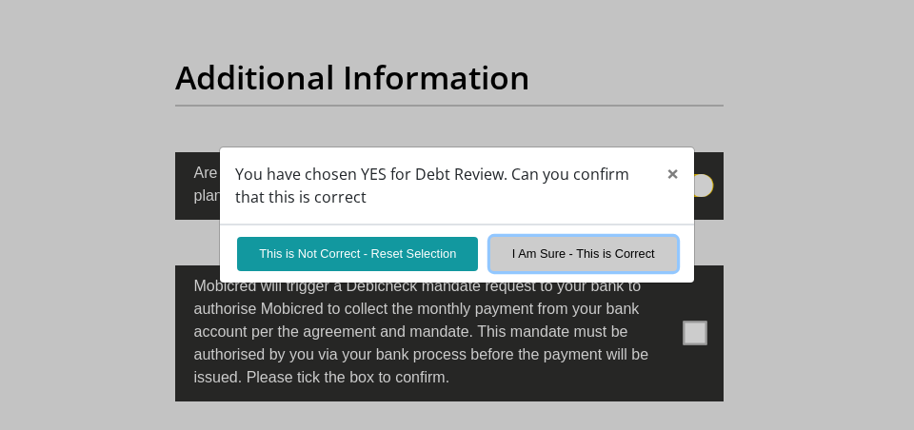
click at [600, 260] on button "I Am Sure - This is Correct" at bounding box center [583, 253] width 187 height 33
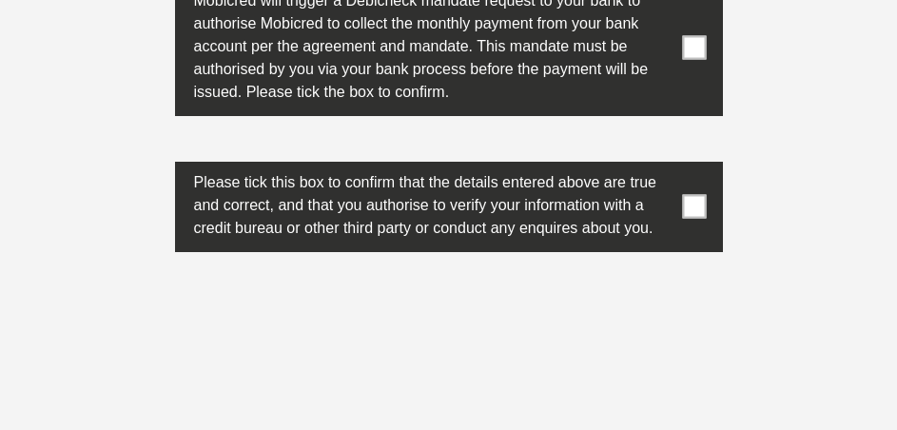
scroll to position [6700, 0]
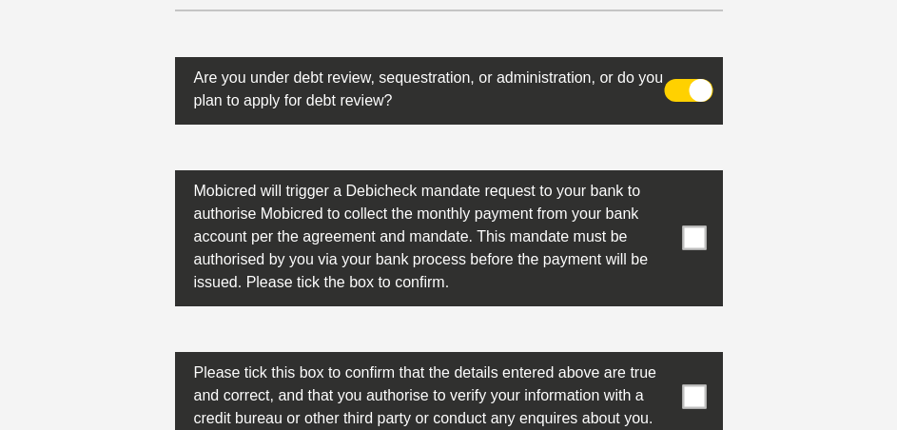
click at [695, 226] on span at bounding box center [694, 238] width 24 height 24
click at [677, 175] on input "checkbox" at bounding box center [677, 175] width 0 height 0
click at [698, 385] on span at bounding box center [694, 397] width 24 height 24
click at [677, 357] on input "checkbox" at bounding box center [677, 357] width 0 height 0
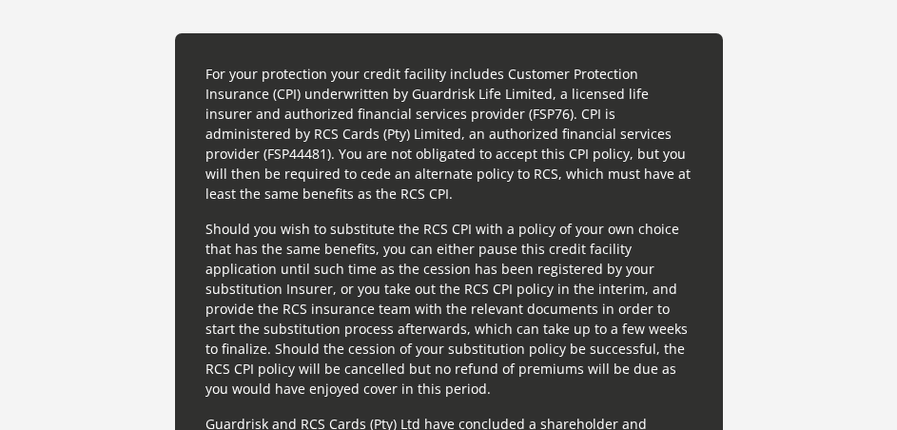
scroll to position [5749, 0]
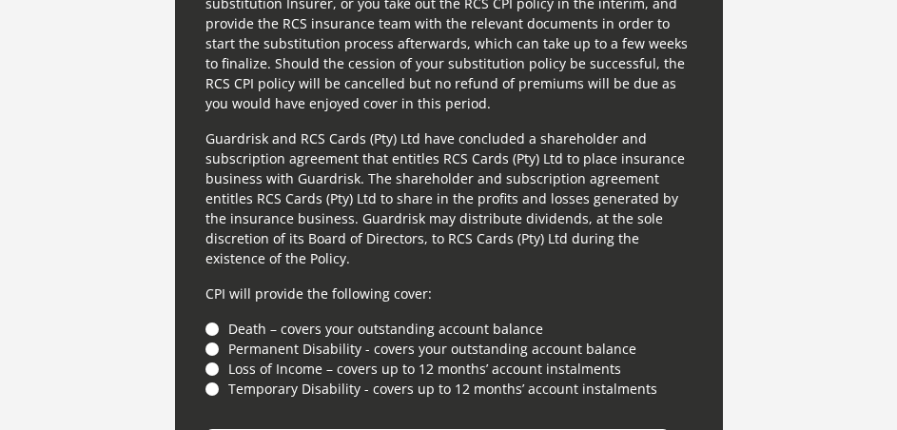
click at [206, 319] on li "Death – covers your outstanding account balance" at bounding box center [449, 329] width 487 height 20
click at [209, 319] on li "Death – covers your outstanding account balance" at bounding box center [449, 329] width 487 height 20
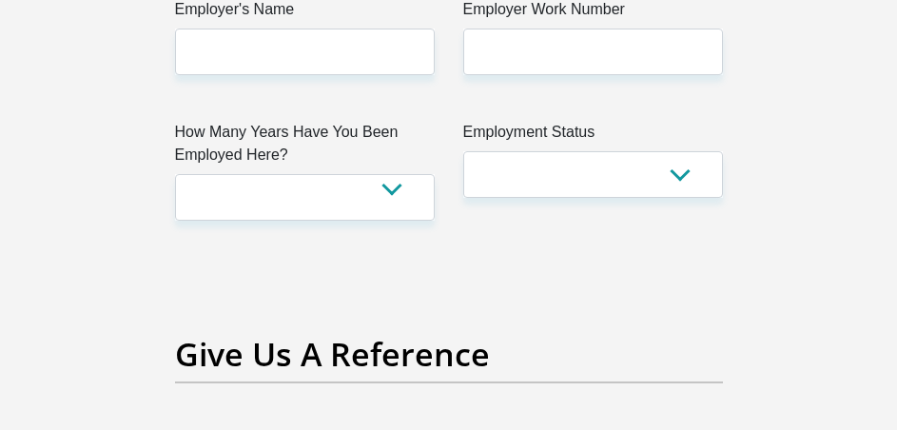
scroll to position [4003, 0]
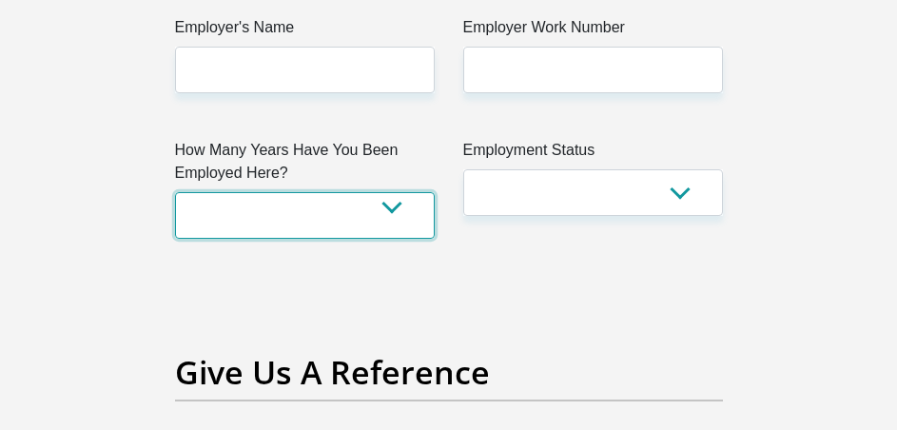
click at [397, 192] on select "less than 1 year 1-3 years 3-5 years 5+ years" at bounding box center [305, 215] width 260 height 47
select select "24"
click at [175, 192] on select "less than 1 year 1-3 years 3-5 years 5+ years" at bounding box center [305, 215] width 260 height 47
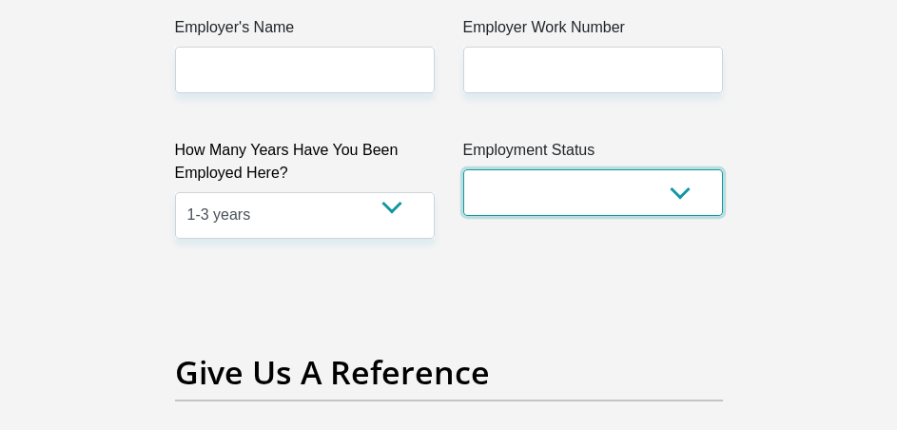
click at [689, 172] on select "Permanent/Full-time Part-time/Casual [DEMOGRAPHIC_DATA] Worker Self-Employed Ho…" at bounding box center [593, 192] width 260 height 47
select select "1"
click at [463, 169] on select "Permanent/Full-time Part-time/Casual [DEMOGRAPHIC_DATA] Worker Self-Employed Ho…" at bounding box center [593, 192] width 260 height 47
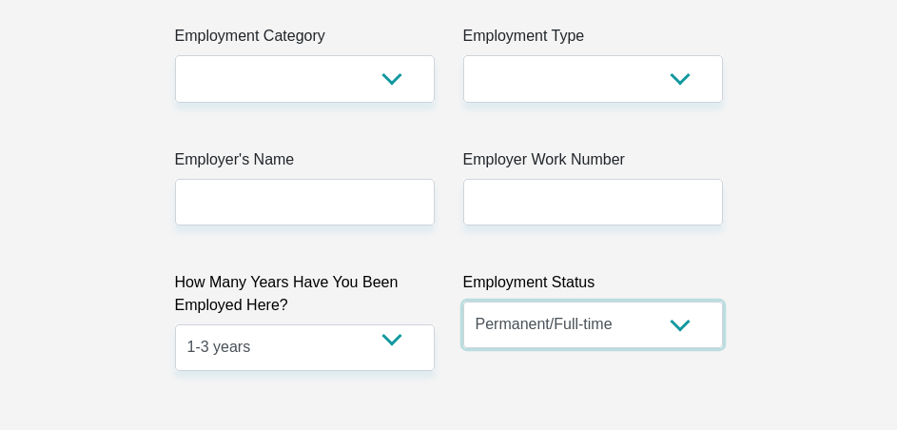
scroll to position [3833, 0]
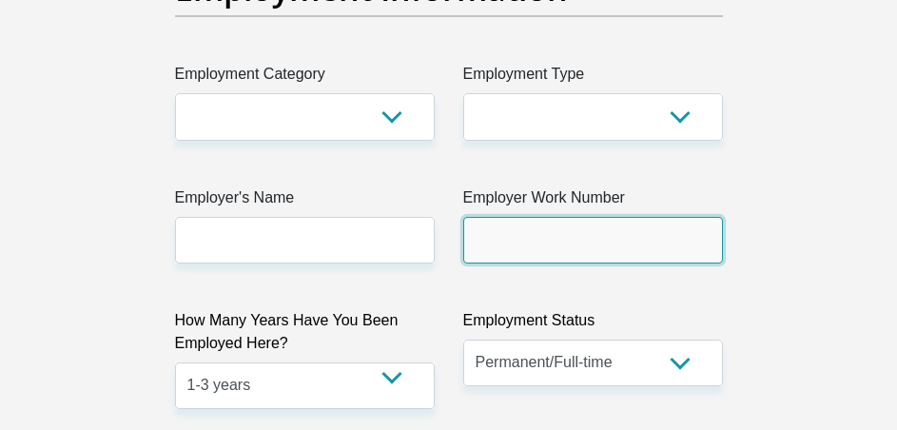
click at [615, 217] on input "Employer Work Number" at bounding box center [593, 240] width 260 height 47
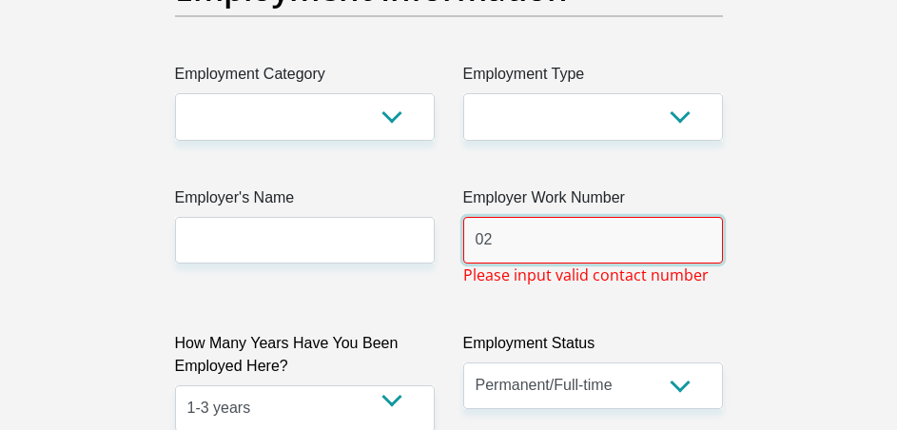
type input "022"
